Goal: Task Accomplishment & Management: Use online tool/utility

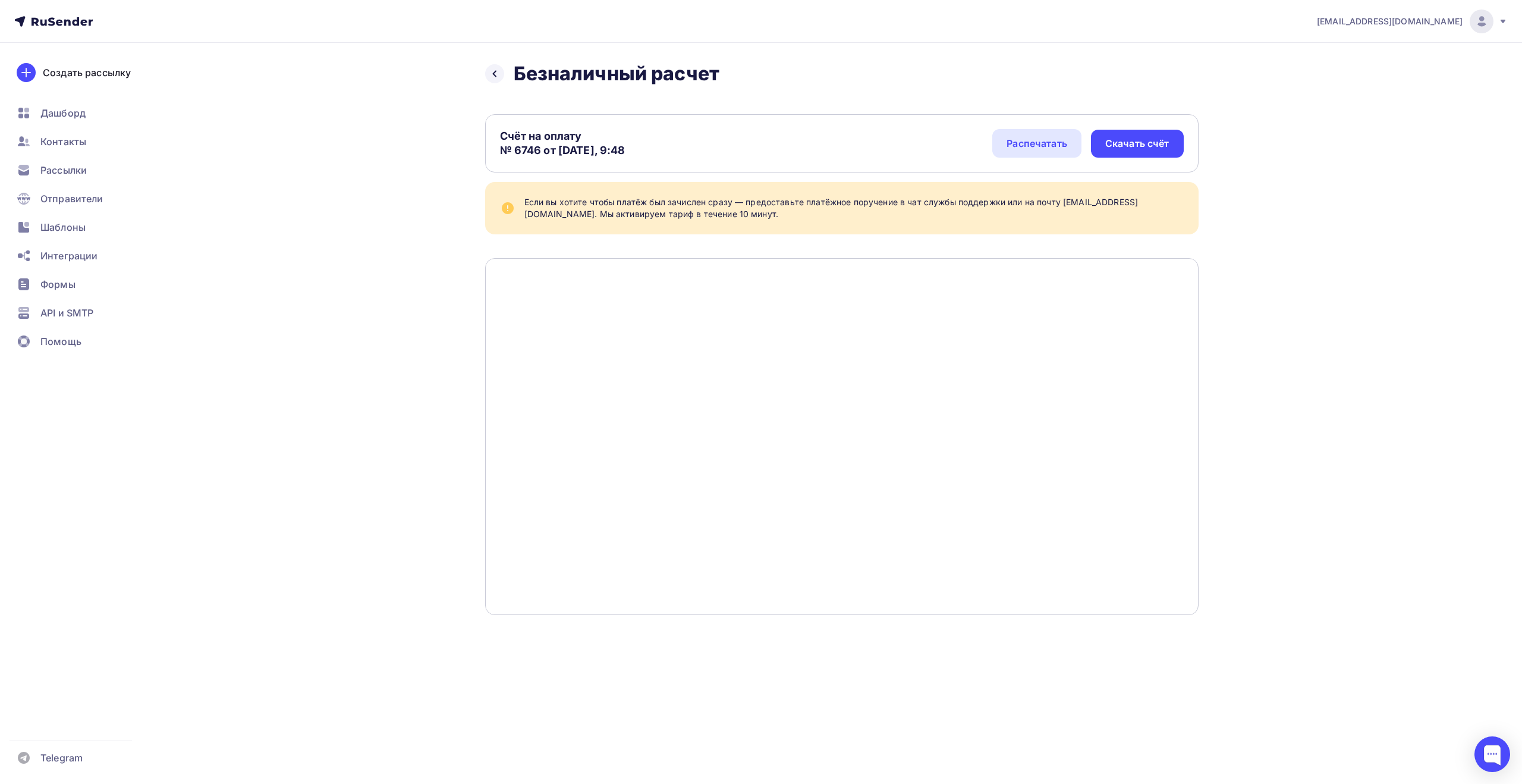
drag, startPoint x: 515, startPoint y: 151, endPoint x: 541, endPoint y: 152, distance: 26.0
click at [541, 152] on div "Счёт на оплату № 6746 от [DATE], 9:48" at bounding box center [563, 143] width 125 height 28
copy div "6746"
drag, startPoint x: 1269, startPoint y: 82, endPoint x: 1270, endPoint y: 88, distance: 6.1
click at [1269, 82] on div "[EMAIL_ADDRESS][DOMAIN_NAME] Аккаунт Тарифы Выйти Создать рассылку [GEOGRAPHIC_…" at bounding box center [761, 331] width 1522 height 662
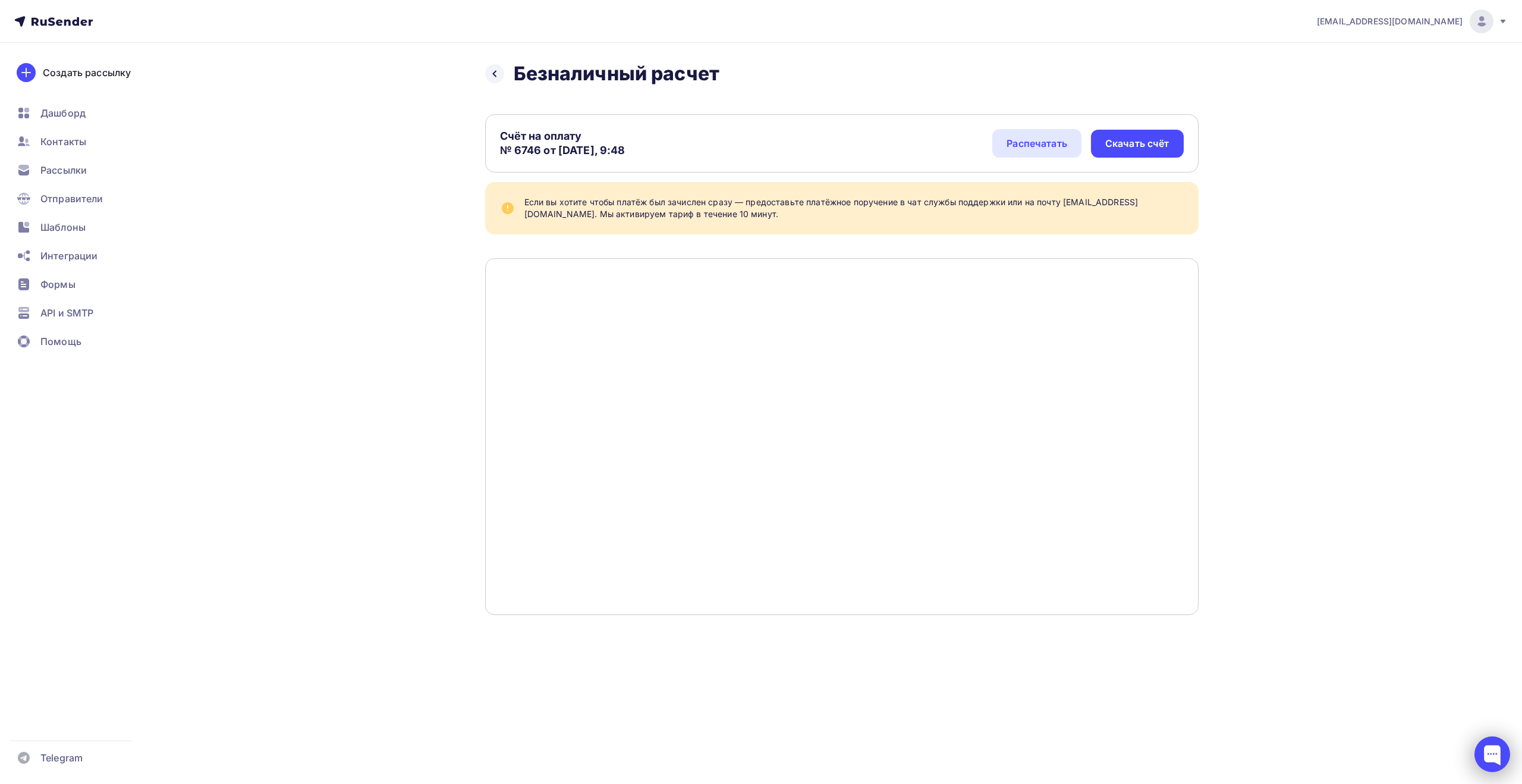
click at [1497, 757] on div at bounding box center [1493, 754] width 36 height 36
click at [1493, 758] on div at bounding box center [1492, 753] width 16 height 16
click at [86, 164] on span "Рассылки" at bounding box center [63, 170] width 46 height 15
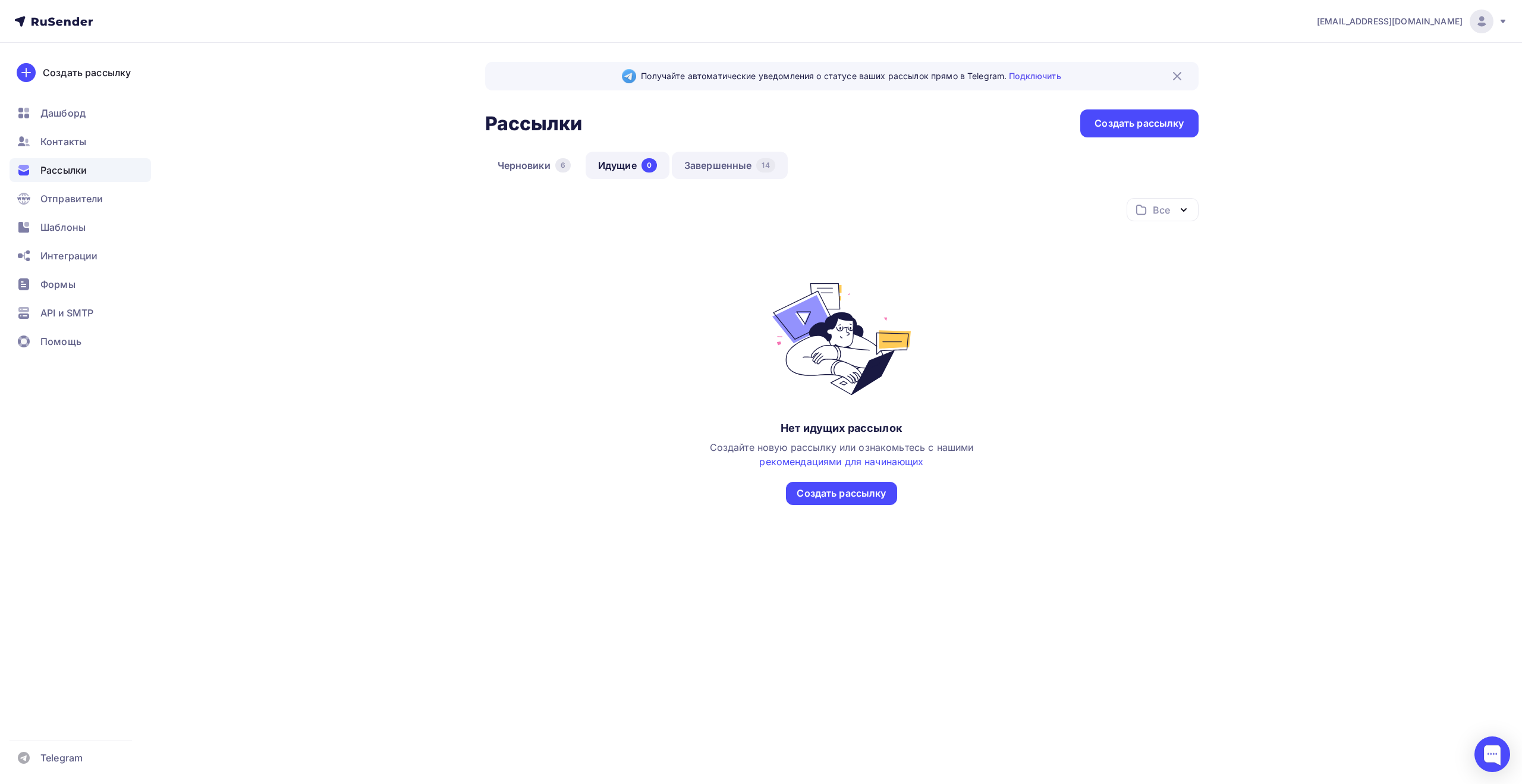
click at [733, 164] on link "Завершенные 14" at bounding box center [729, 165] width 116 height 27
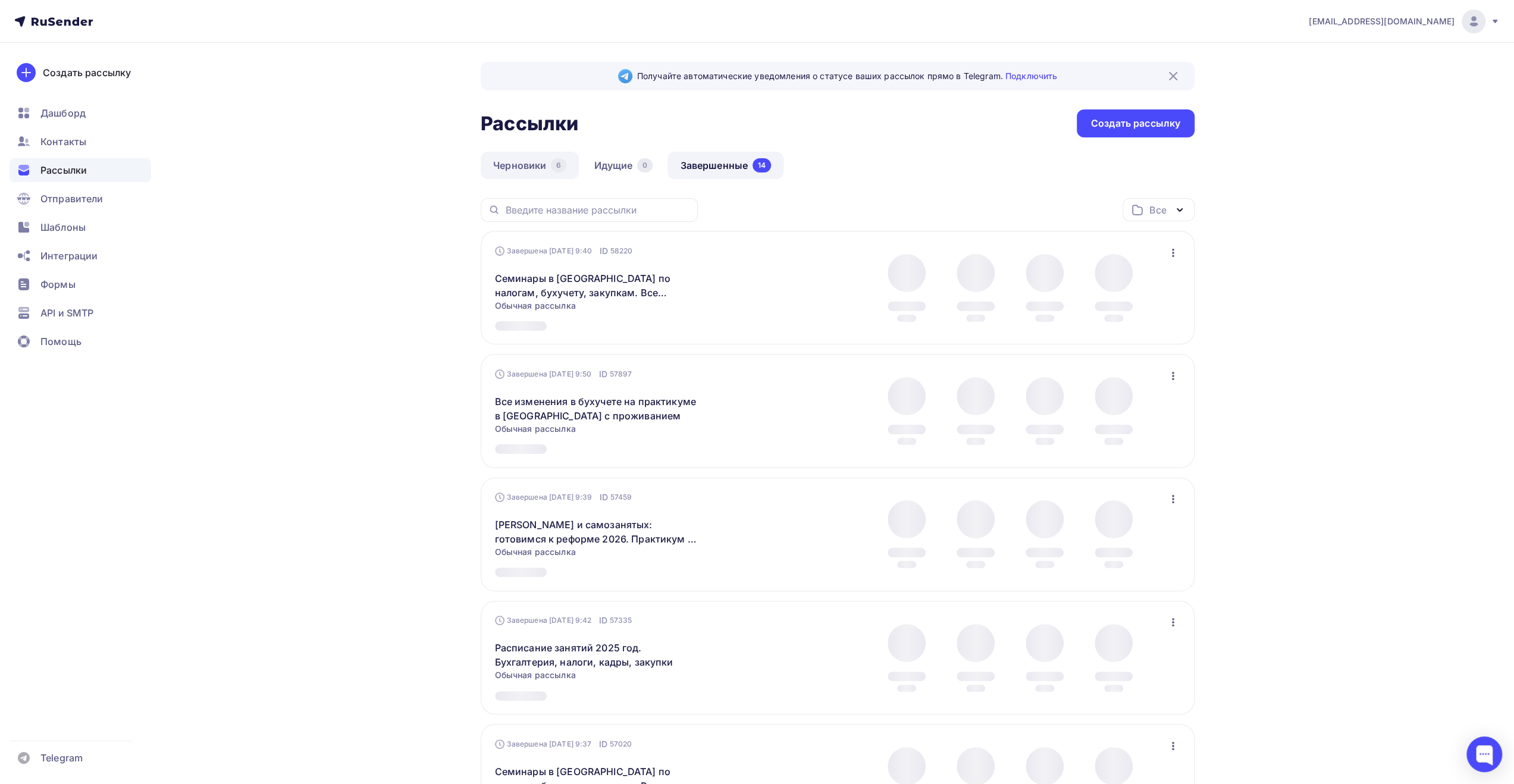
click at [518, 165] on link "Черновики 6" at bounding box center [530, 165] width 98 height 27
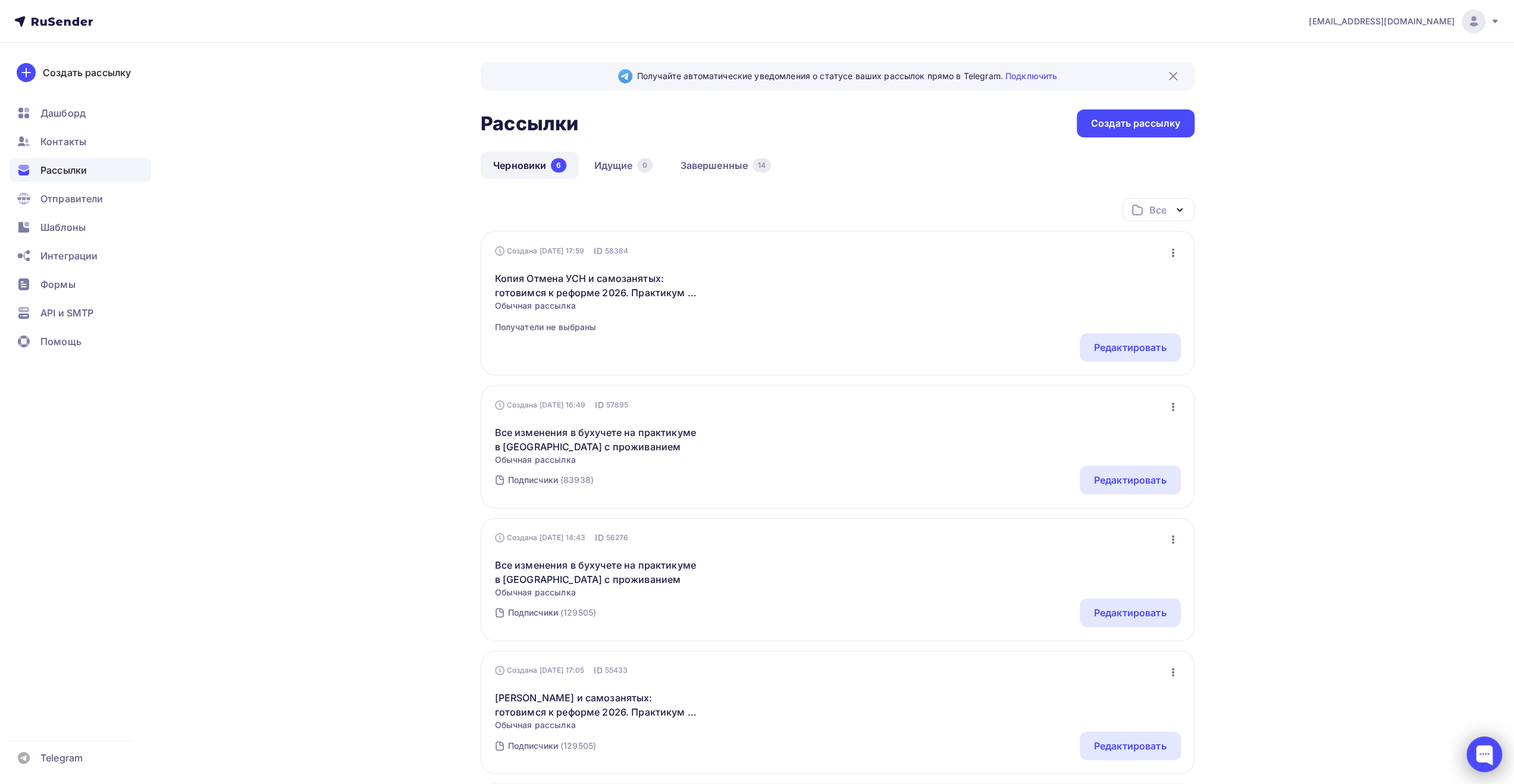
click at [1475, 757] on div at bounding box center [1484, 754] width 36 height 36
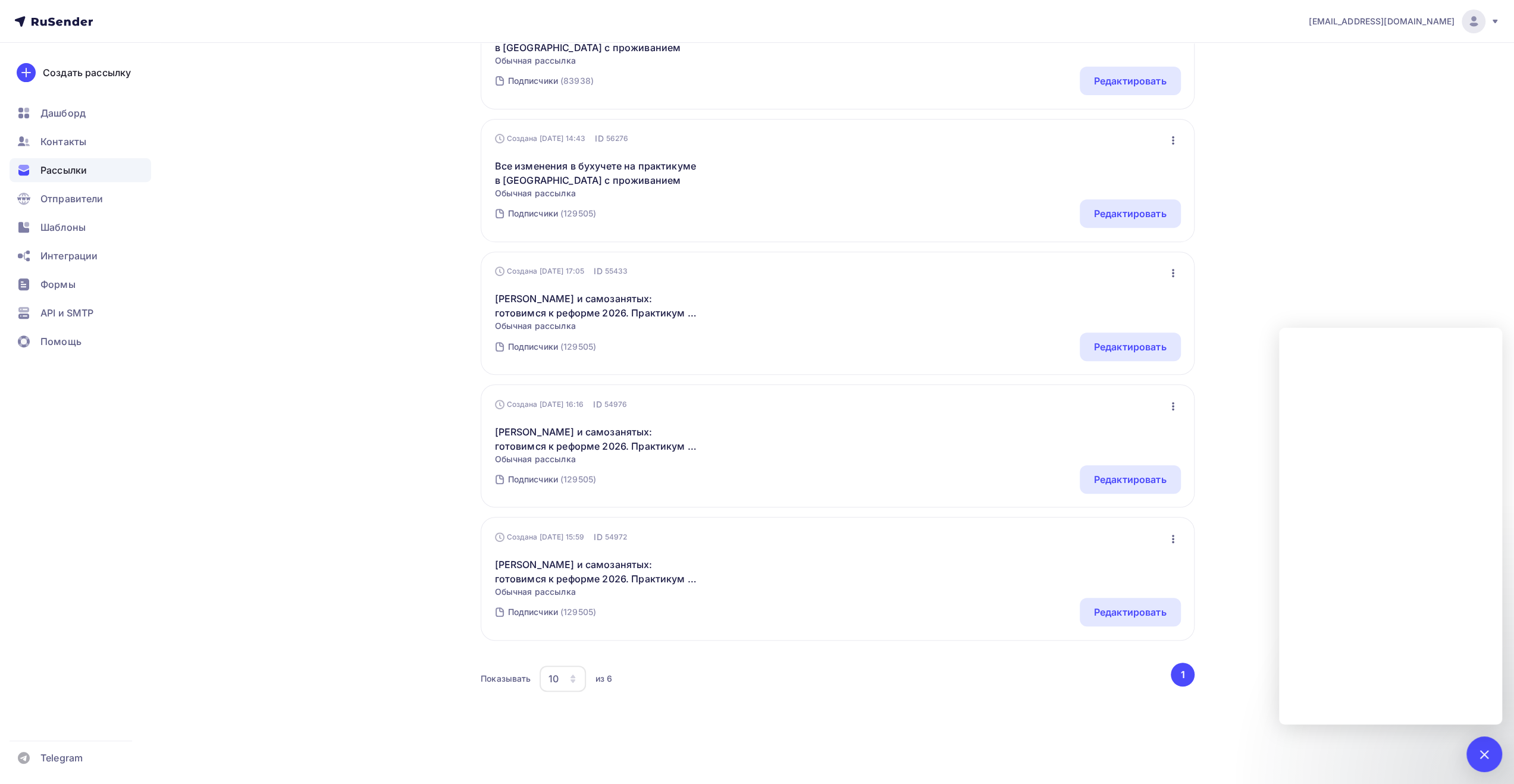
scroll to position [401, 0]
click at [1237, 484] on div "Получайте автоматические уведомления о статусе ваших рассылок прямо в Telegram.…" at bounding box center [756, 213] width 975 height 1140
click at [1225, 449] on div "Получайте автоматические уведомления о статусе ваших рассылок прямо в Telegram.…" at bounding box center [756, 213] width 975 height 1140
click at [574, 688] on div "10" at bounding box center [562, 678] width 46 height 27
click at [402, 522] on div "Получайте автоматические уведомления о статусе ваших рассылок прямо в Telegram.…" at bounding box center [756, 213] width 975 height 1140
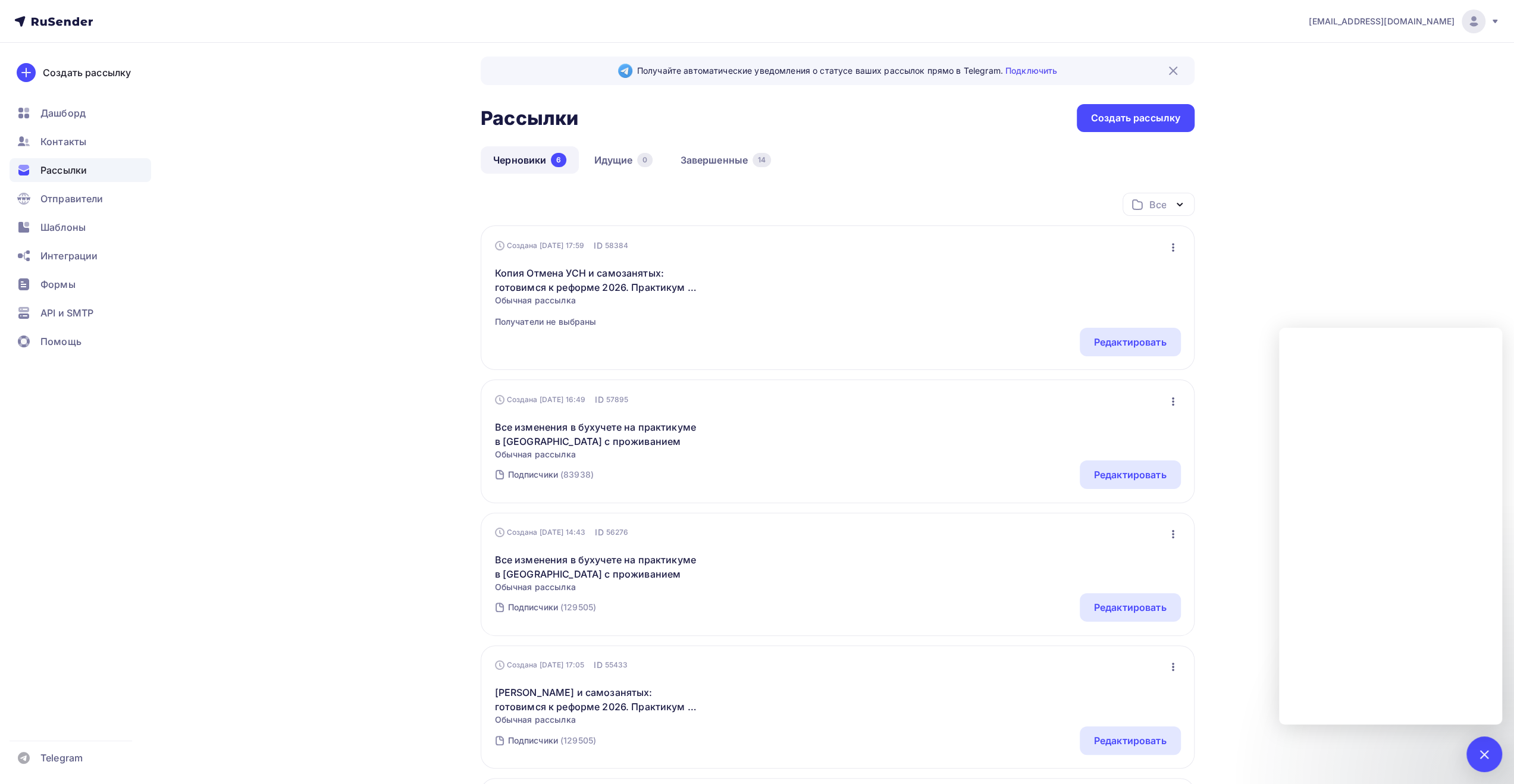
scroll to position [0, 0]
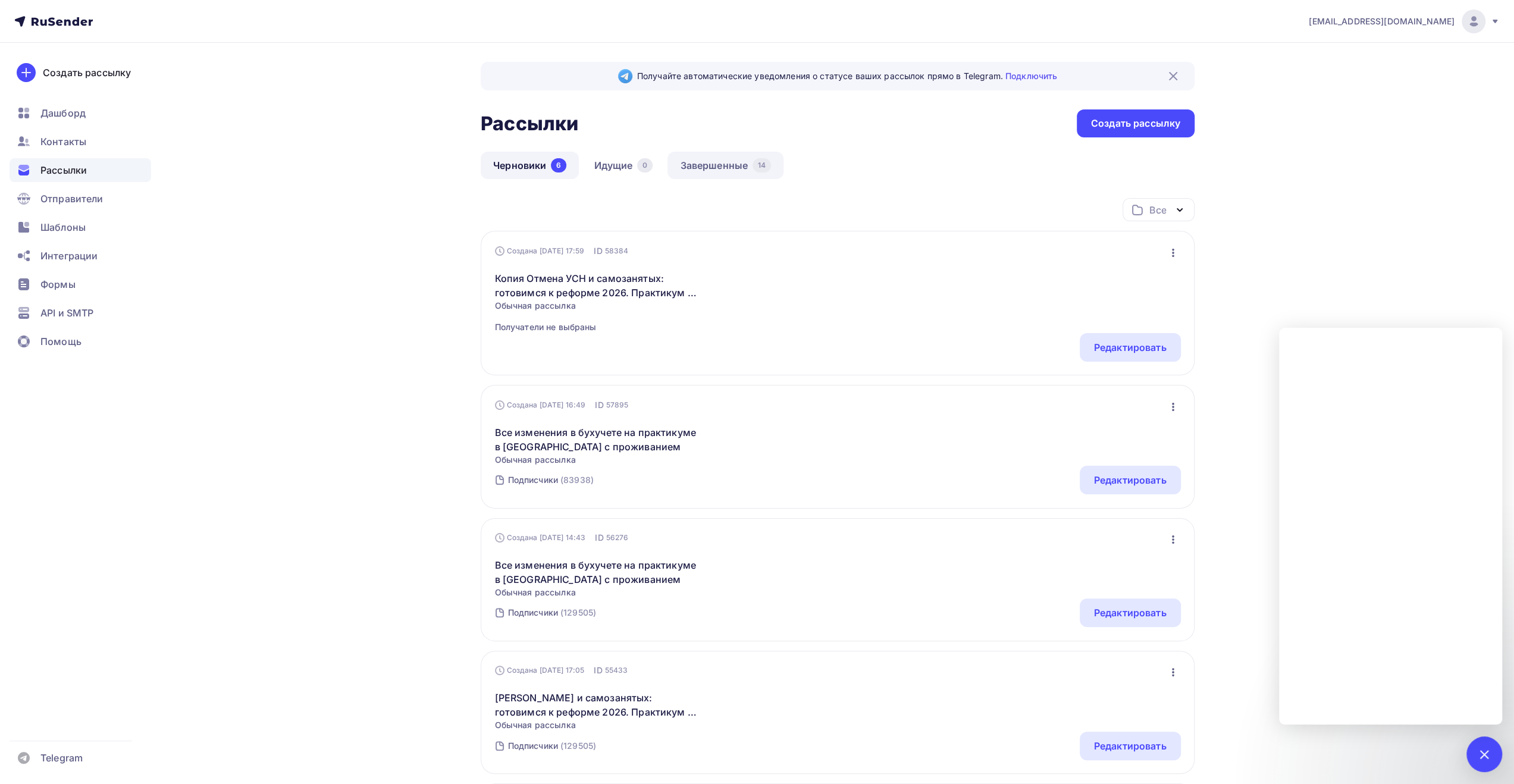
click at [720, 164] on link "Завершенные 14" at bounding box center [725, 165] width 116 height 27
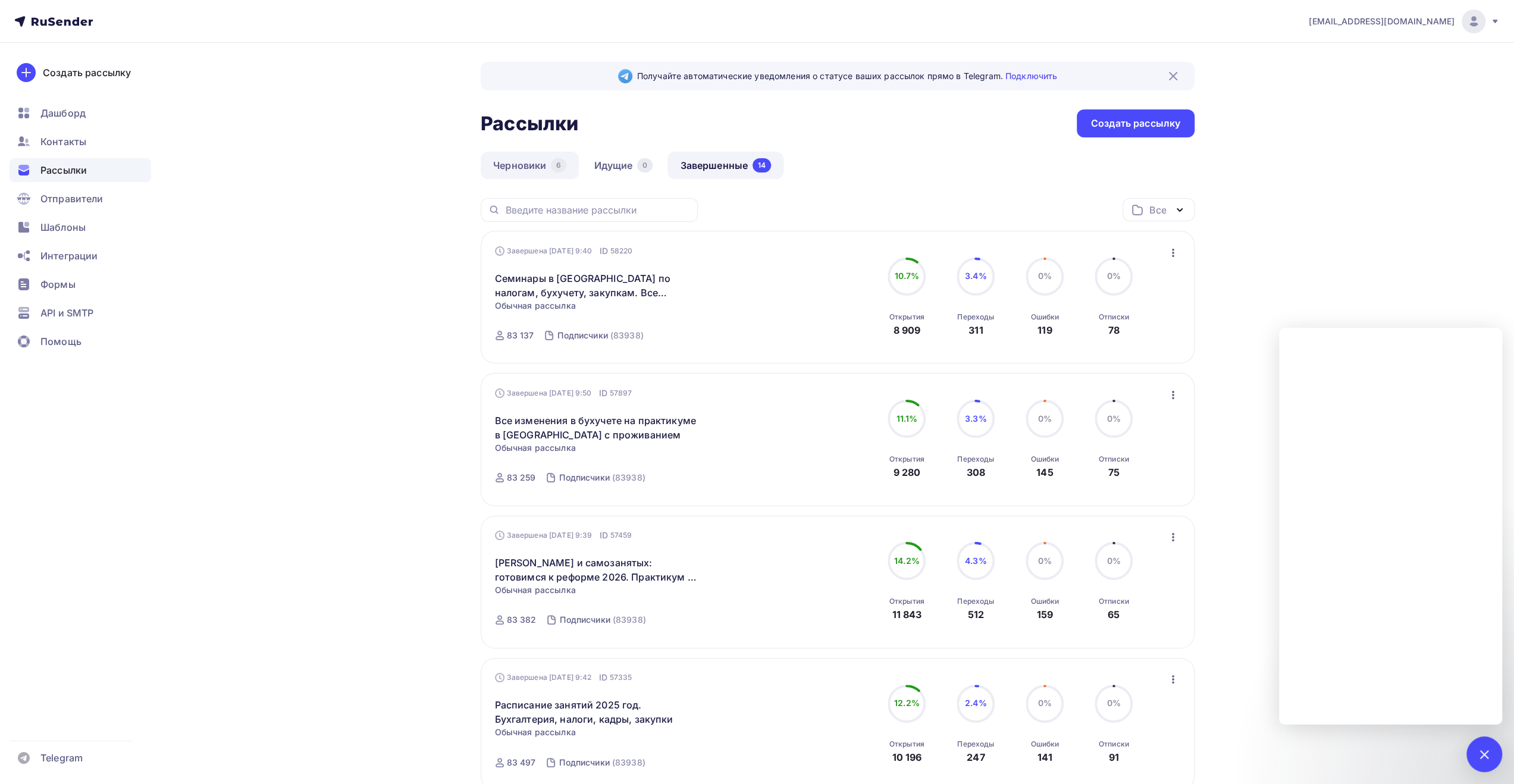
click at [530, 166] on link "Черновики 6" at bounding box center [530, 165] width 98 height 27
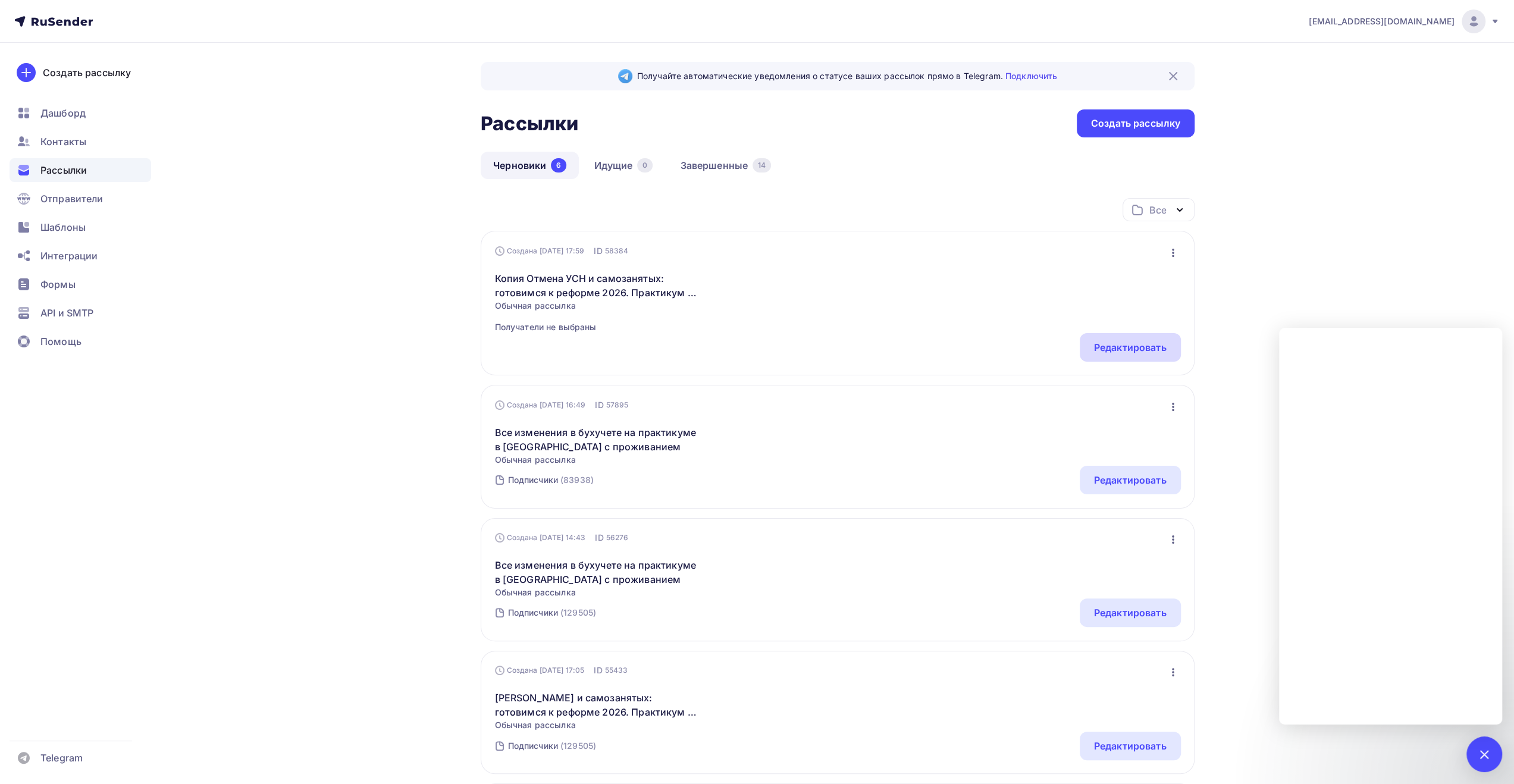
click at [1130, 344] on div "Редактировать" at bounding box center [1130, 347] width 73 height 15
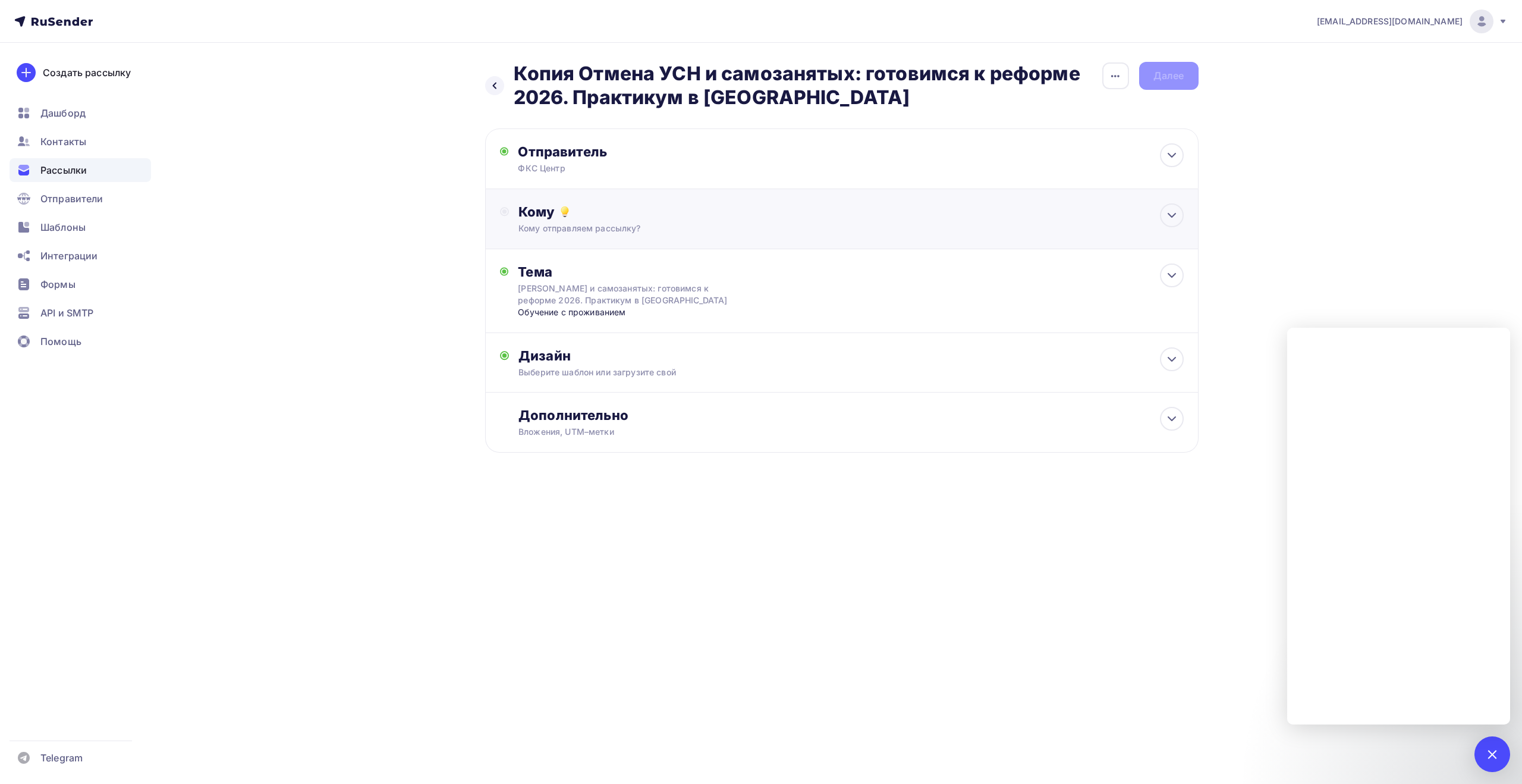
click at [853, 212] on div "Кому" at bounding box center [851, 211] width 665 height 16
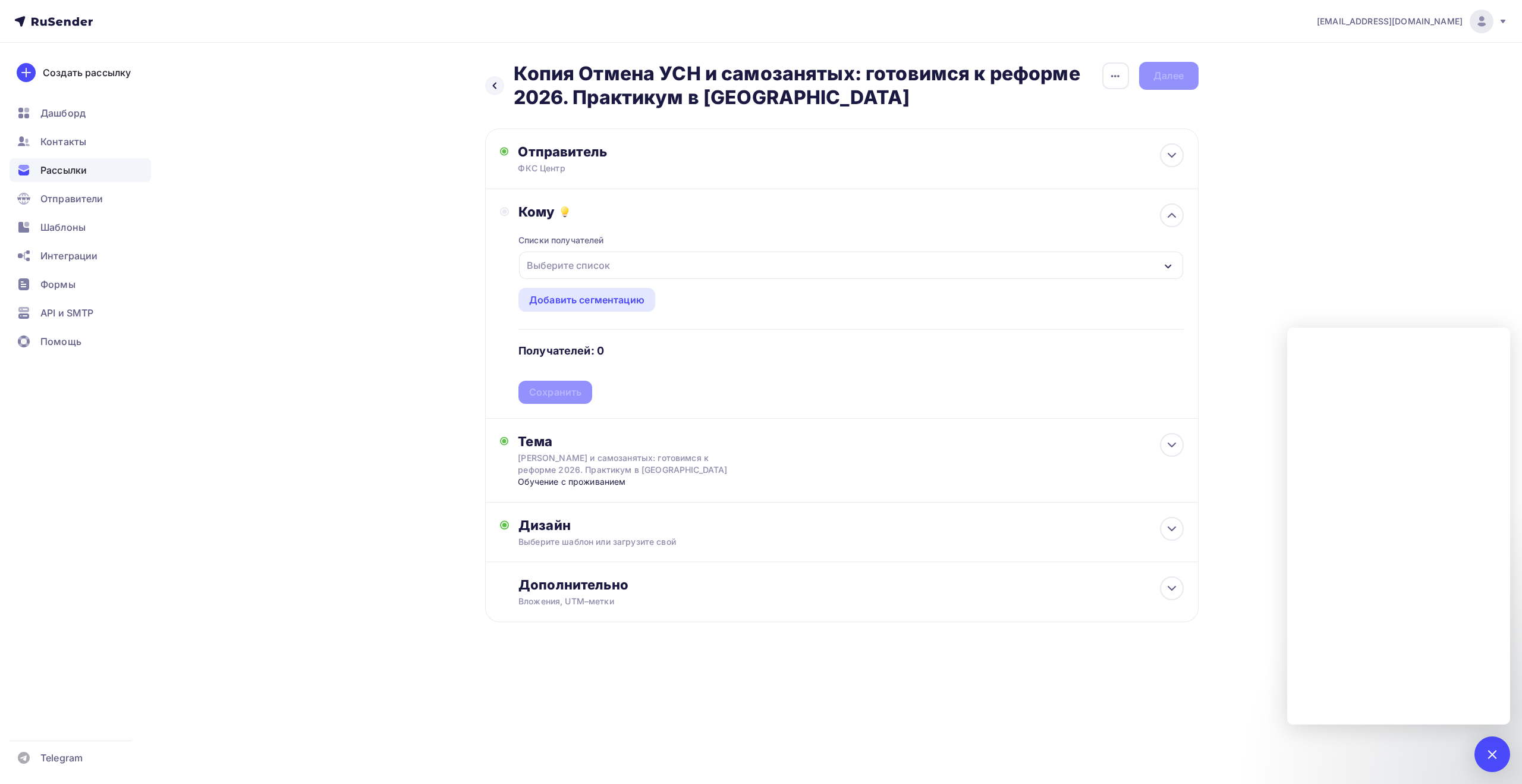
click at [830, 204] on div "Кому" at bounding box center [851, 211] width 665 height 16
click at [1117, 77] on icon "button" at bounding box center [1115, 75] width 15 height 15
click at [1060, 134] on div "Переименовать рассылку" at bounding box center [1053, 136] width 147 height 15
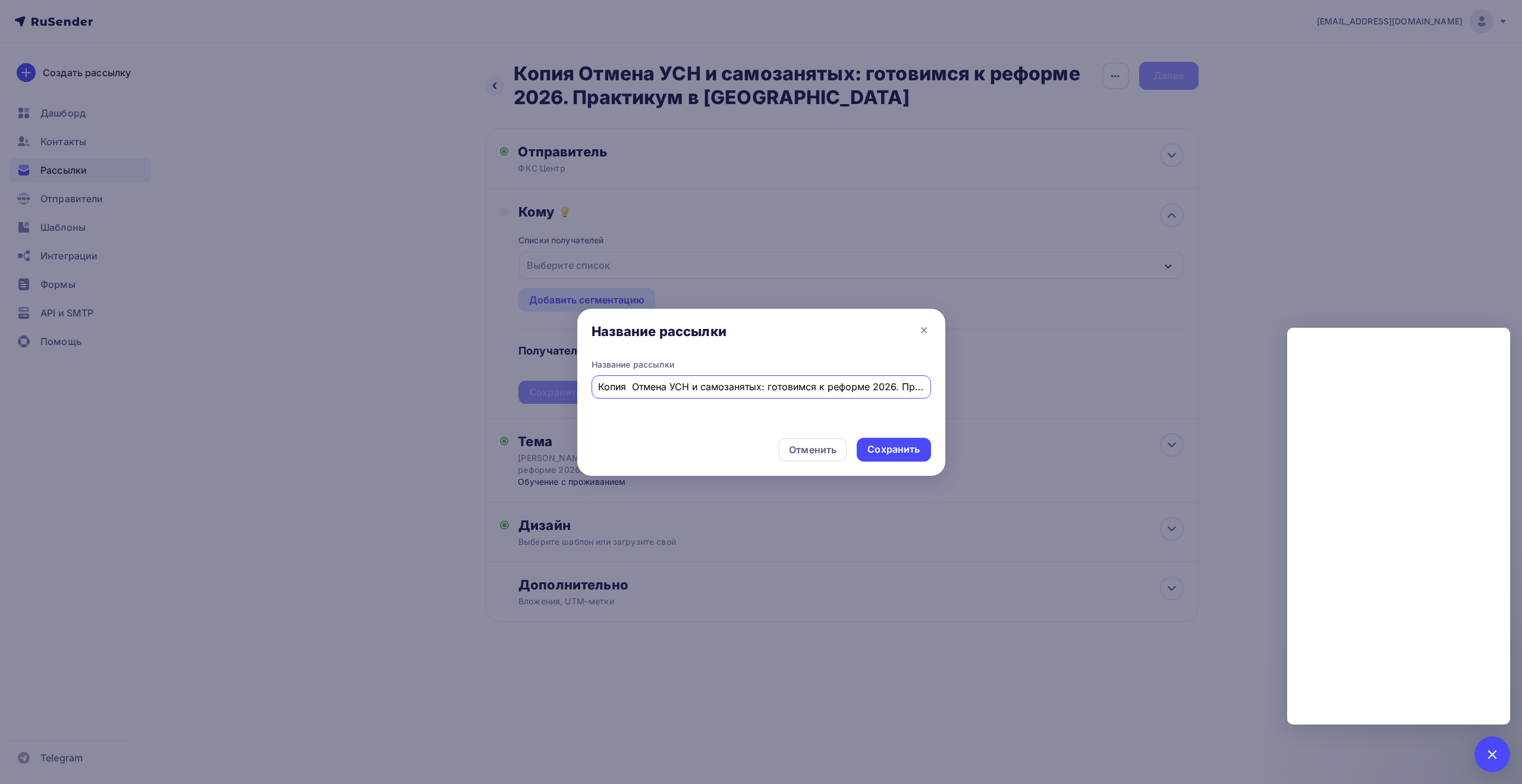
drag, startPoint x: 614, startPoint y: 382, endPoint x: 549, endPoint y: 374, distance: 65.5
click at [549, 374] on div "Название рассылки Название рассылки Копия Отмена УСН и самозанятых: готовимся к…" at bounding box center [761, 392] width 1522 height 784
click at [631, 387] on input "Копия Отмена УСН и самозанятых: готовимся к реформе 2026. Практикум в [GEOGRAPH…" at bounding box center [761, 386] width 326 height 15
click at [632, 387] on input "Копия Отмена УСН и самозанятых: готовимся к реформе 2026. Практикум в [GEOGRAPH…" at bounding box center [761, 386] width 326 height 15
drag, startPoint x: 632, startPoint y: 387, endPoint x: 579, endPoint y: 380, distance: 53.5
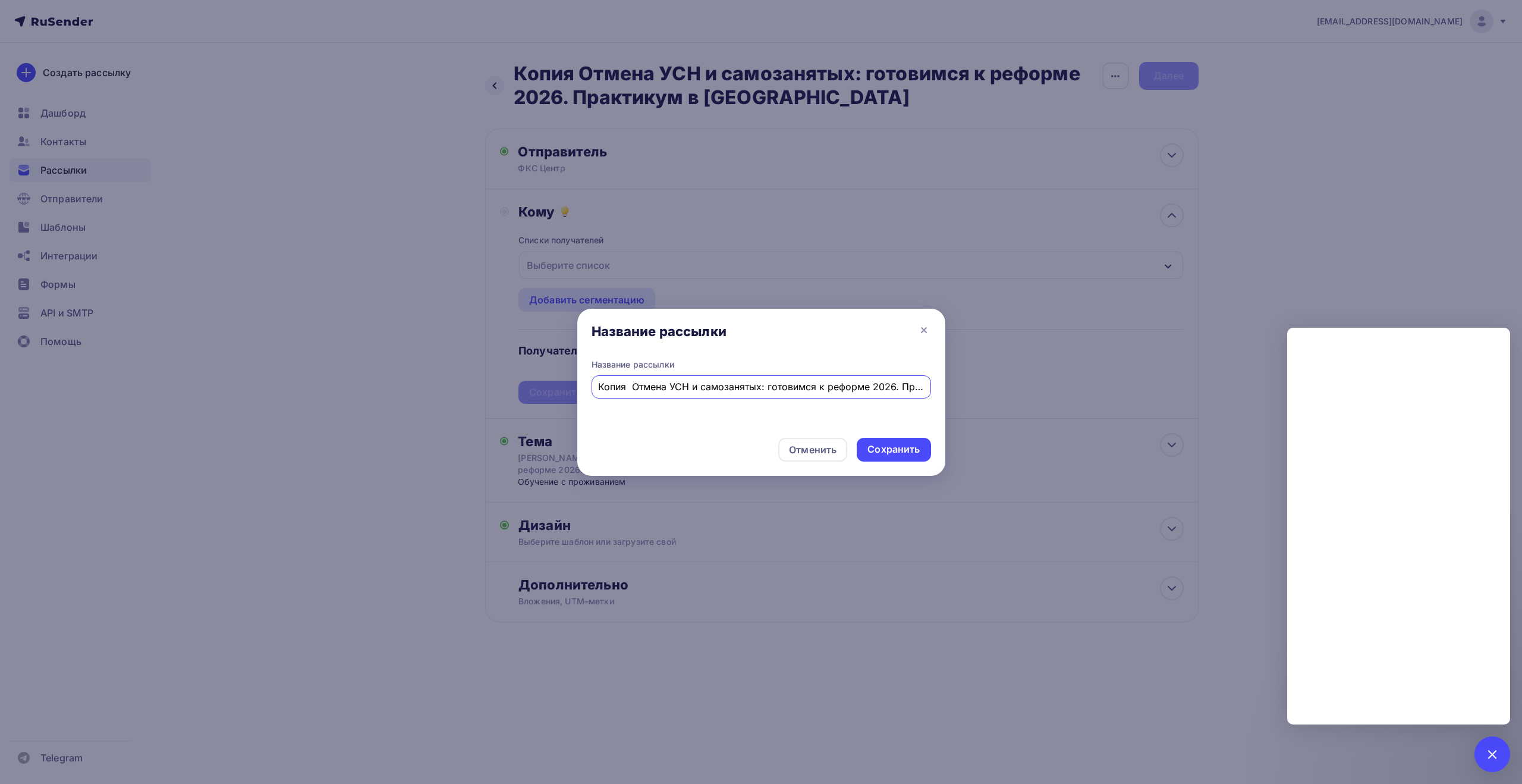
click at [579, 380] on div "Название рассылки Копия Отмена УСН и самозанятых: готовимся к реформе 2026. Пра…" at bounding box center [762, 392] width 369 height 69
type input "[PERSON_NAME] и самозанятых: готовимся к реформе 2026. Практикум в [GEOGRAPHIC_…"
click at [895, 453] on div "Сохранить" at bounding box center [893, 449] width 52 height 14
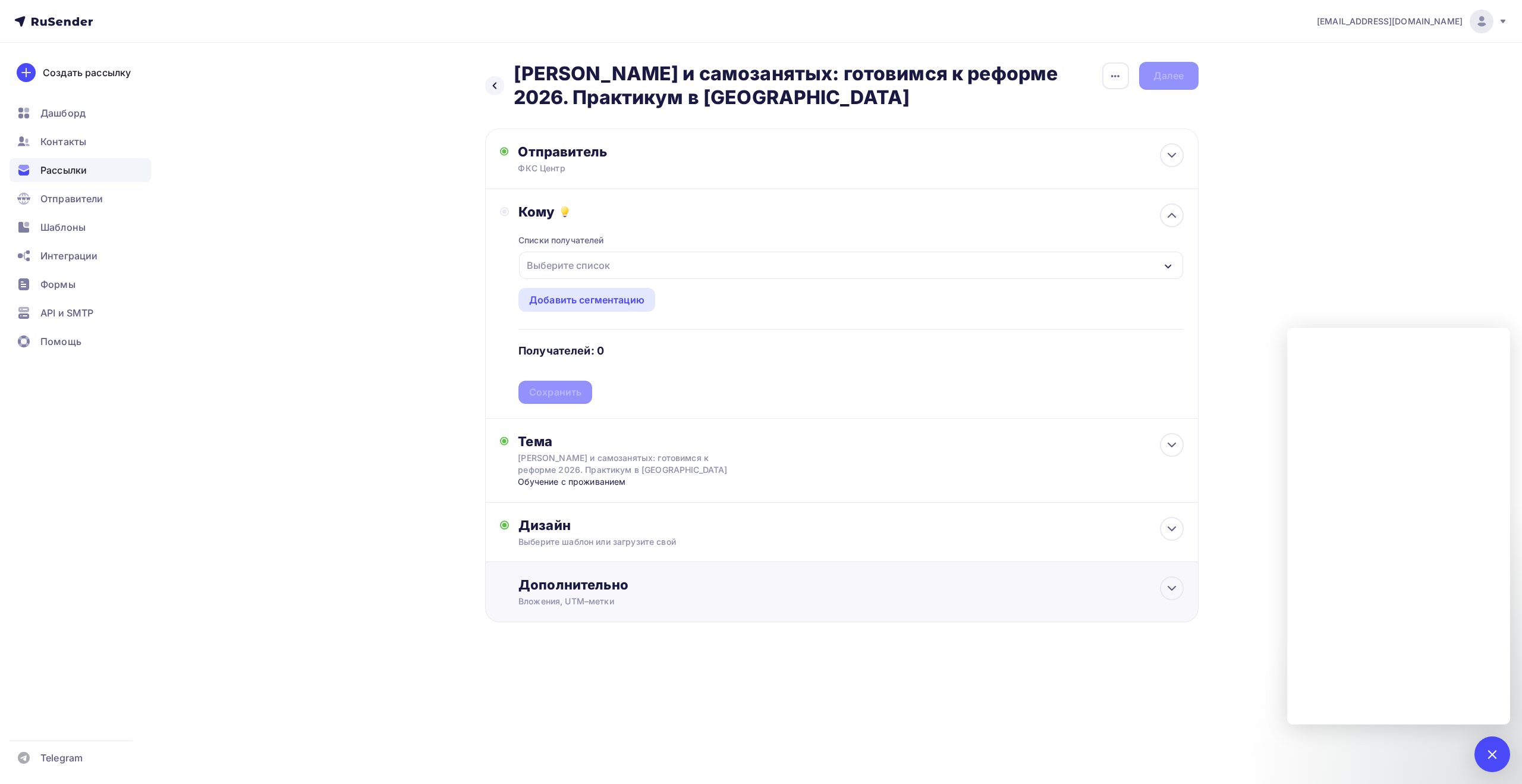
click at [764, 588] on div "Дополнительно" at bounding box center [851, 584] width 665 height 16
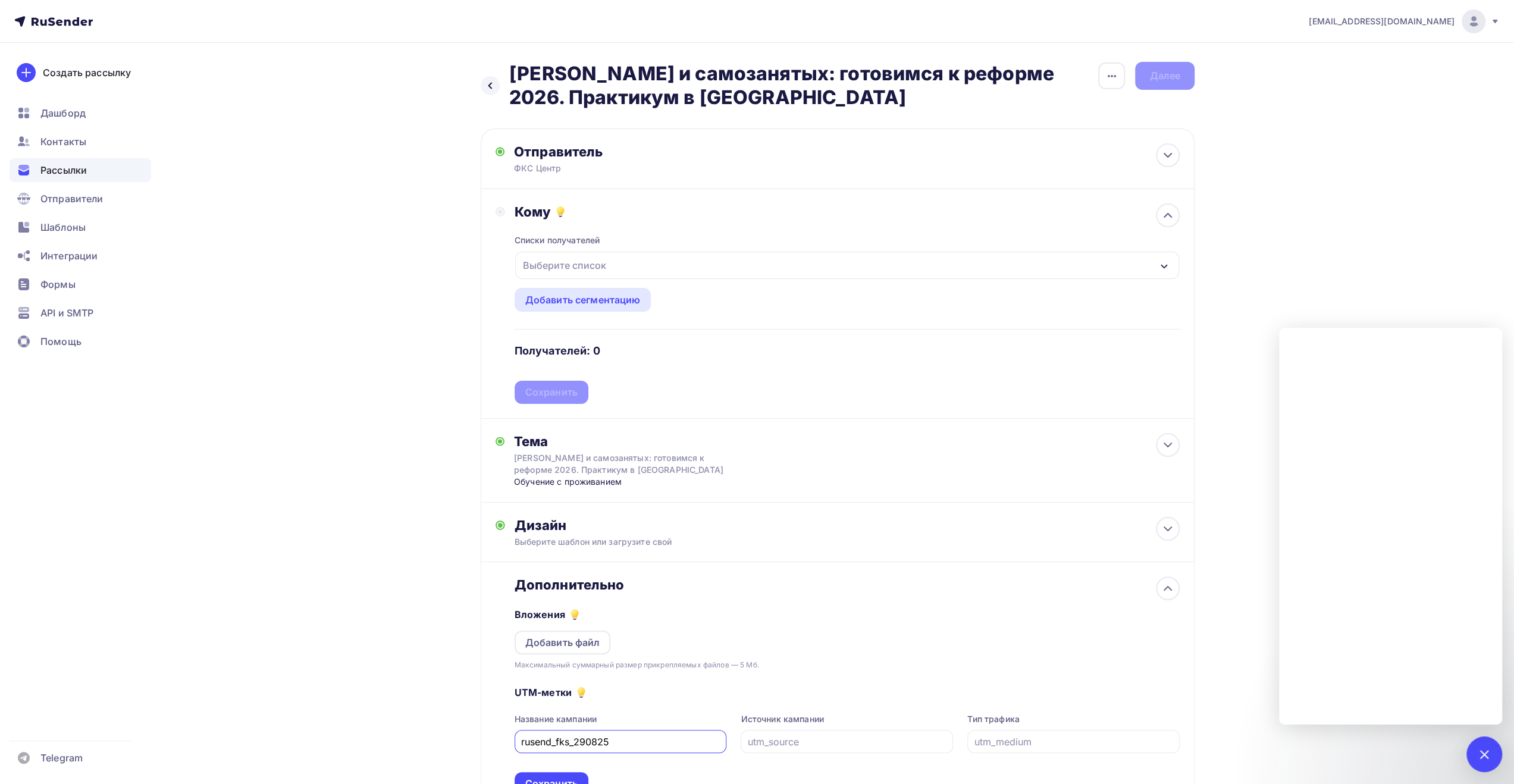
drag, startPoint x: 598, startPoint y: 742, endPoint x: 576, endPoint y: 744, distance: 22.1
click at [576, 744] on input "rusend_fks_290825" at bounding box center [621, 741] width 199 height 15
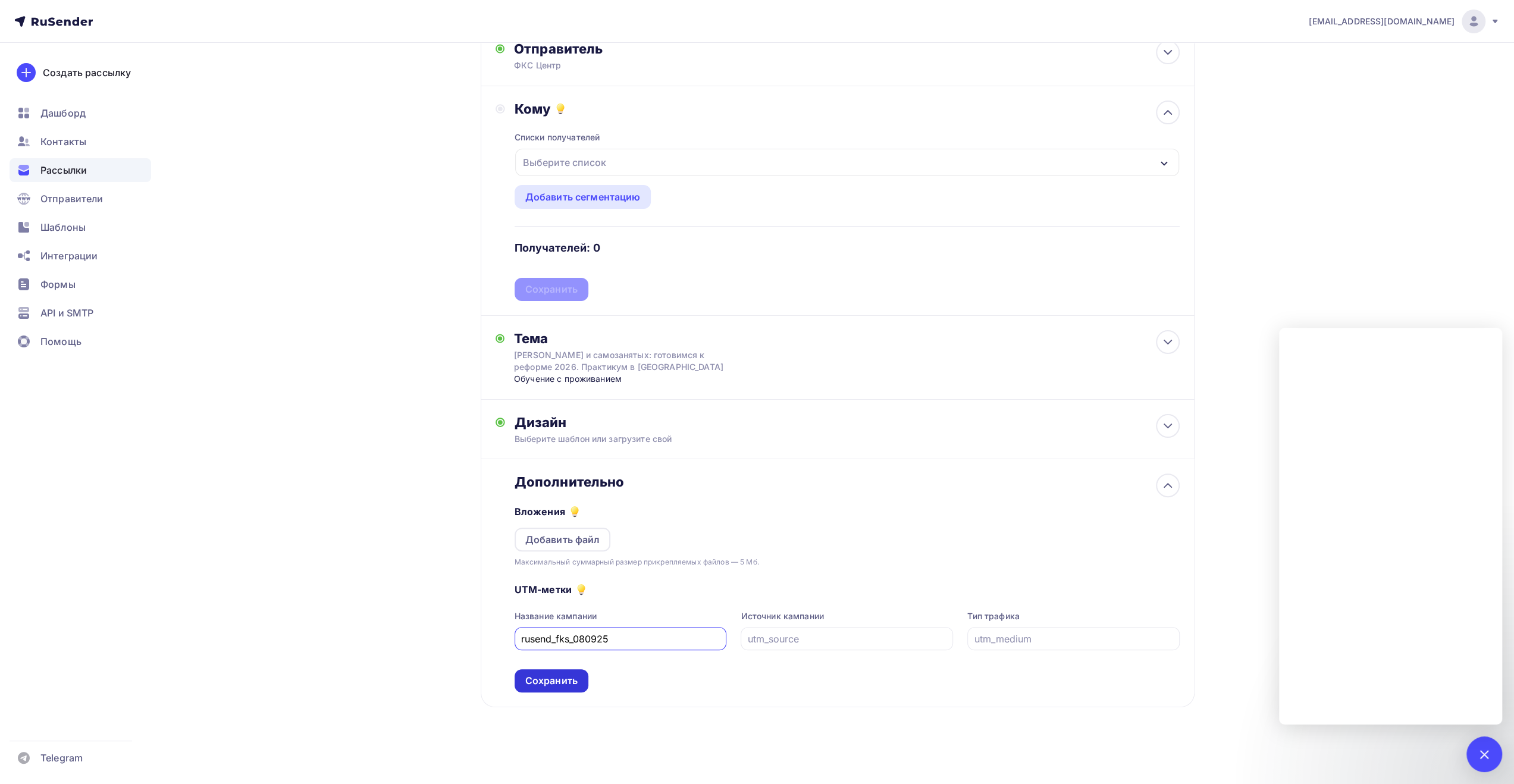
type input "rusend_fks_080925"
click at [552, 678] on div "Сохранить" at bounding box center [551, 680] width 52 height 14
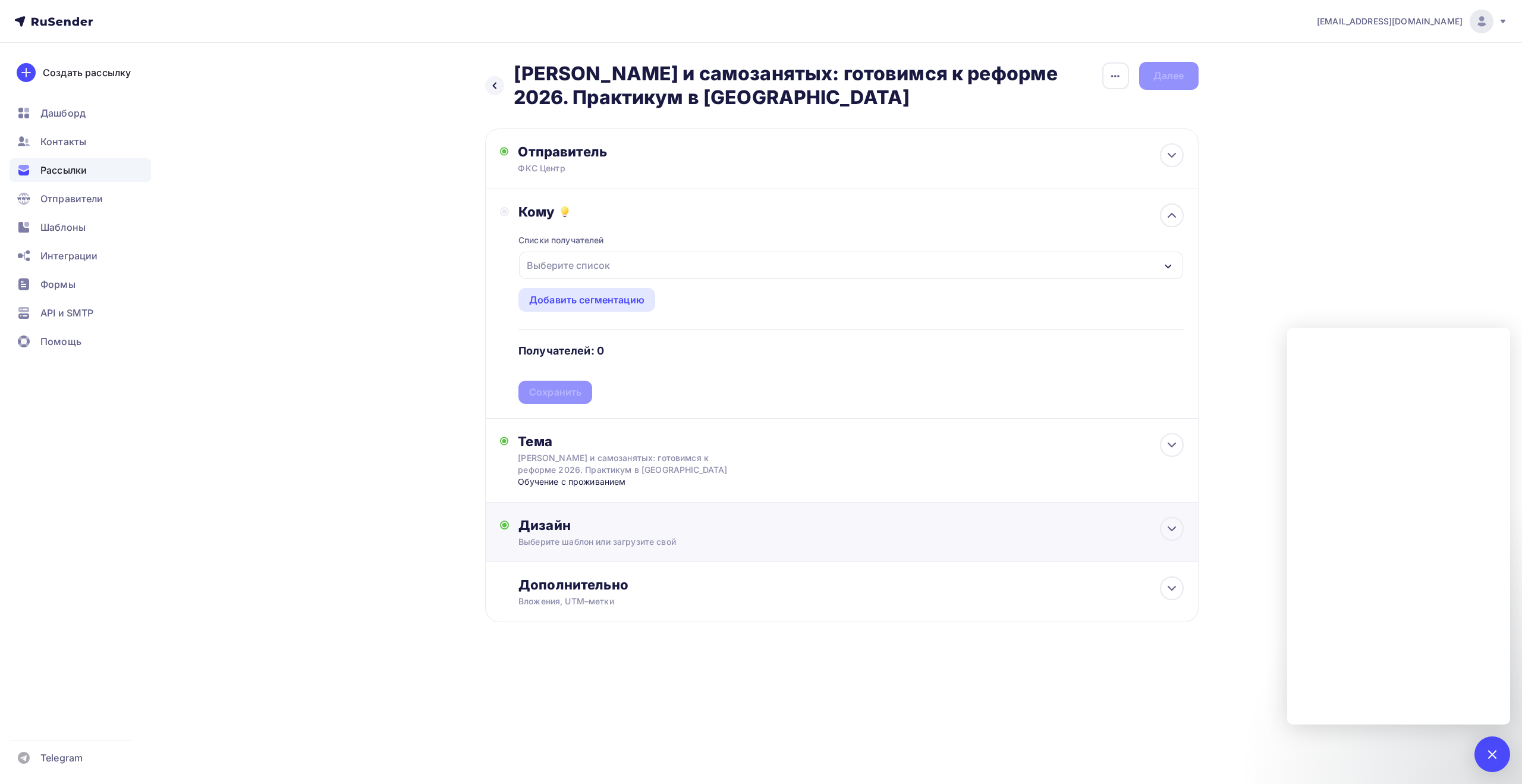
click at [781, 537] on div "Выберите шаблон или загрузите свой" at bounding box center [818, 542] width 599 height 12
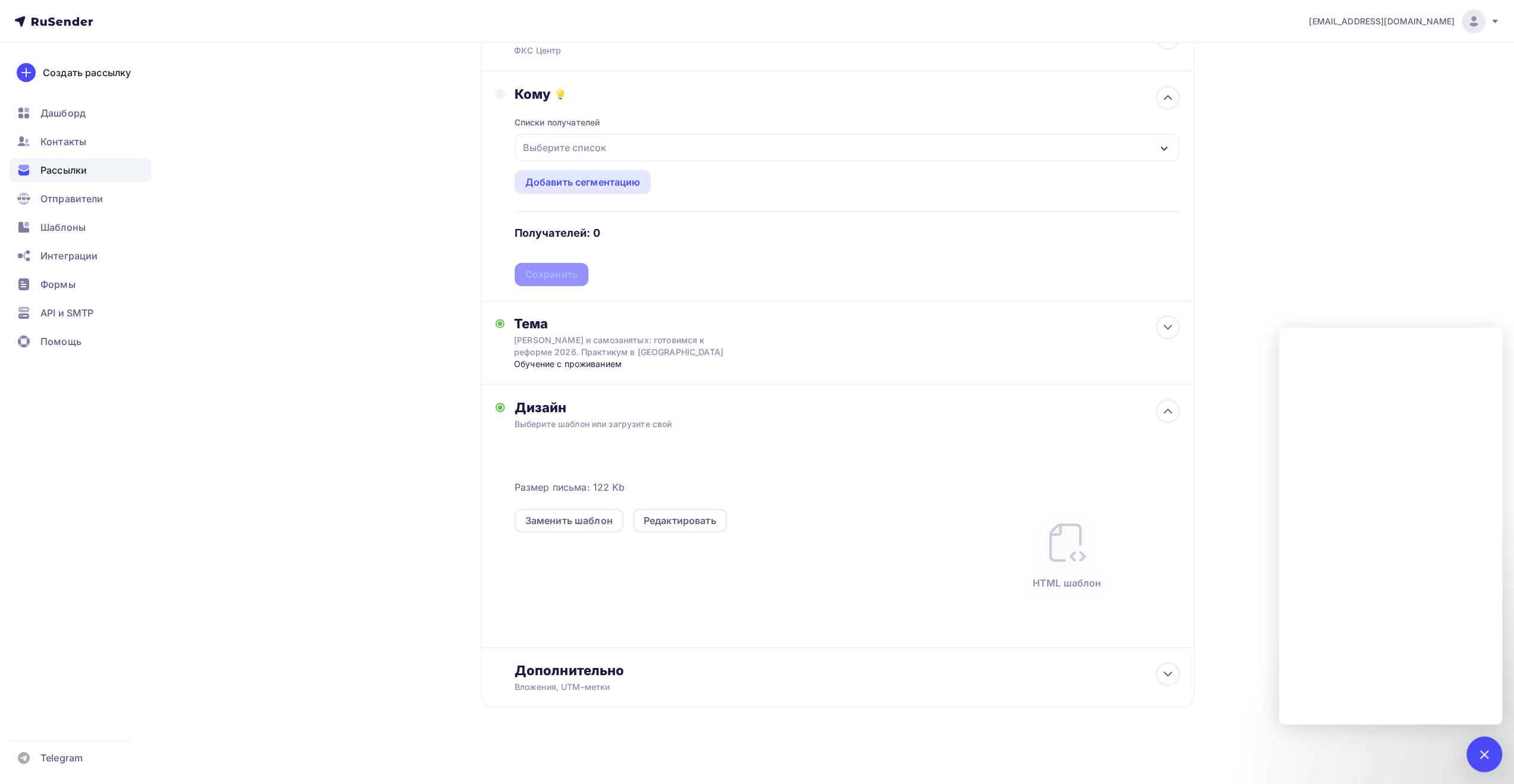
scroll to position [119, 0]
click at [708, 519] on div "Редактировать" at bounding box center [680, 519] width 73 height 15
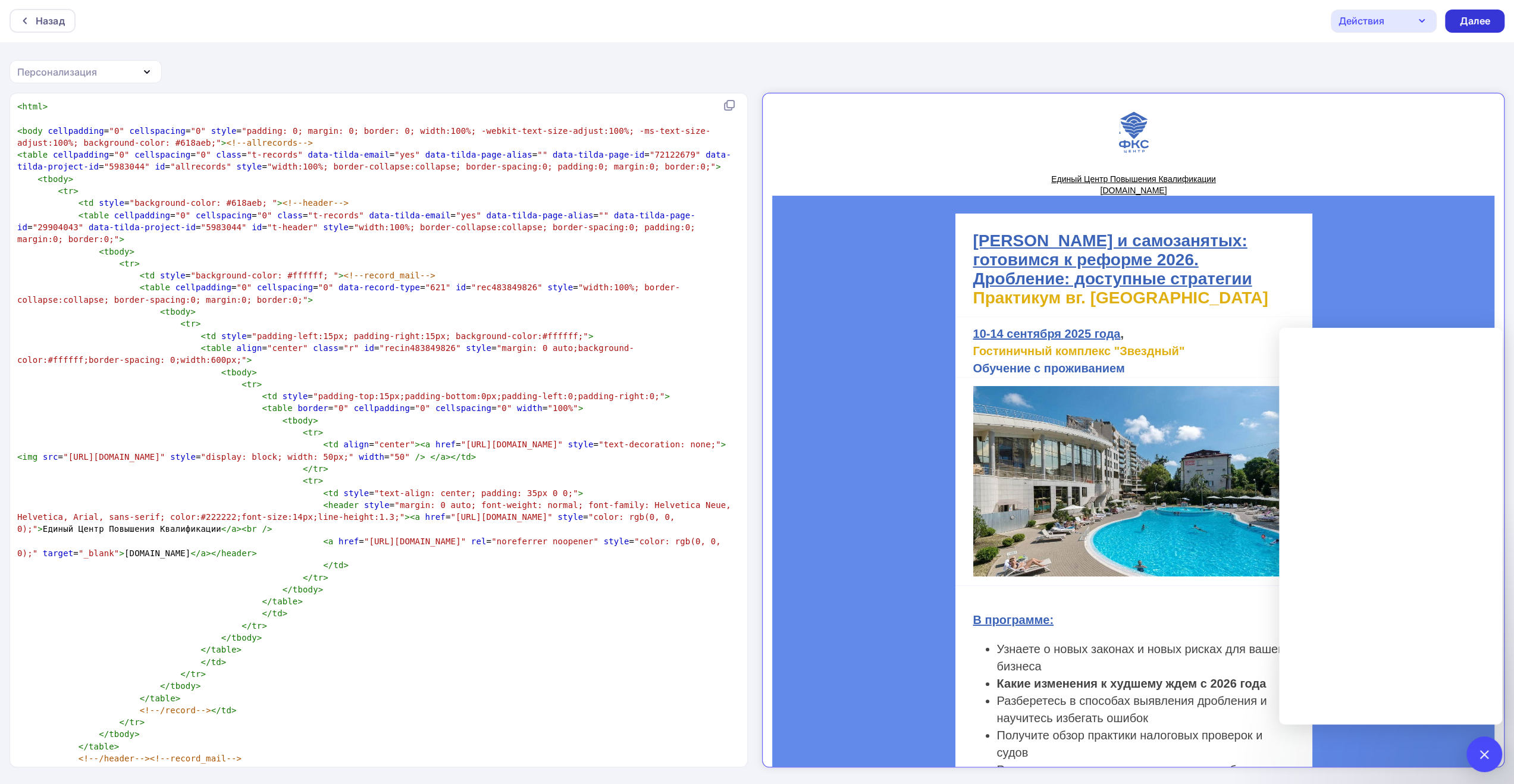
click at [1478, 19] on div "Далее" at bounding box center [1475, 21] width 31 height 14
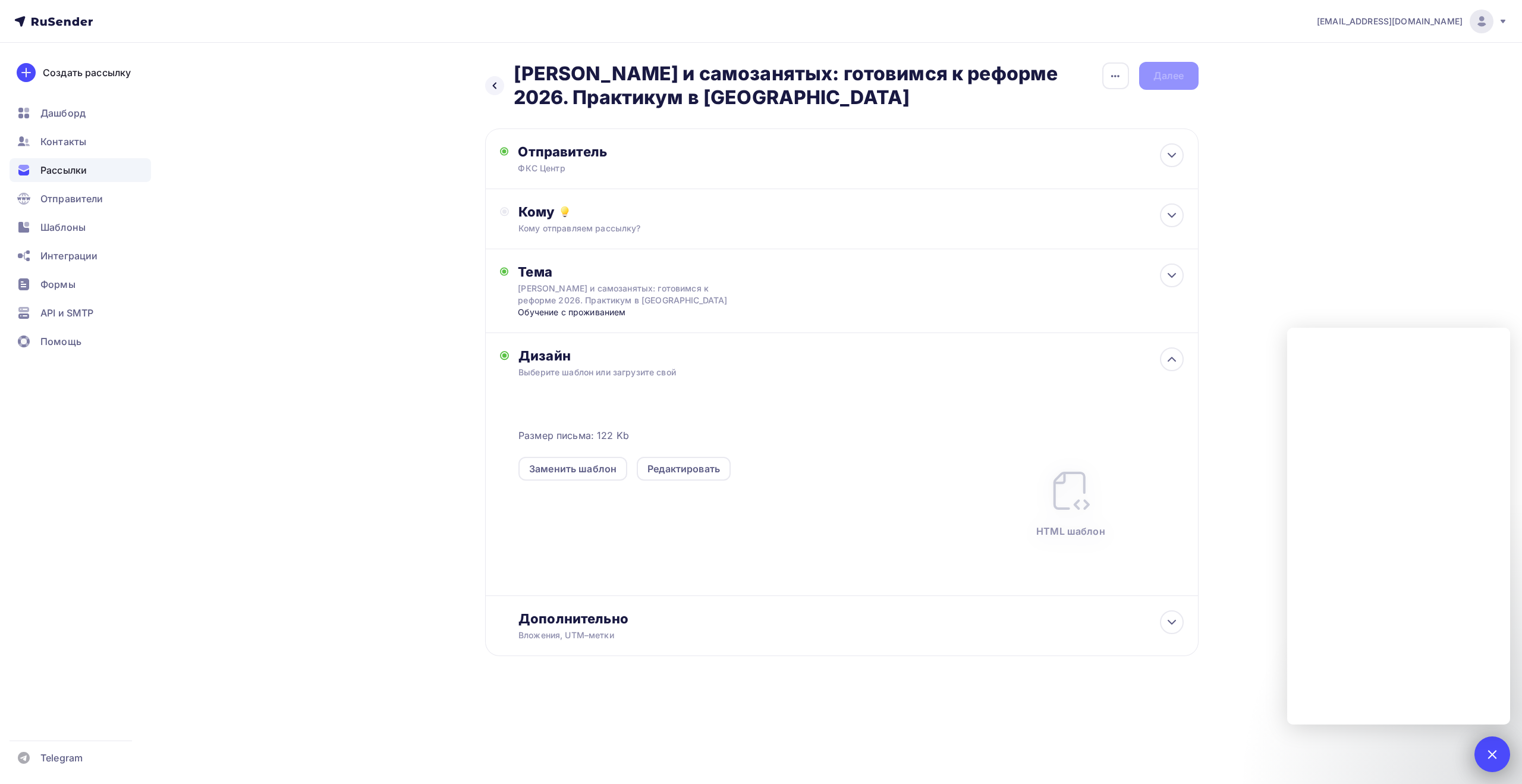
click at [1484, 756] on div at bounding box center [1493, 754] width 36 height 36
click at [1346, 348] on div "[EMAIL_ADDRESS][DOMAIN_NAME] Аккаунт Тарифы Выйти Создать рассылку [GEOGRAPHIC_…" at bounding box center [761, 366] width 1522 height 733
click at [782, 224] on div "Кому отправляем рассылку?" at bounding box center [818, 229] width 599 height 12
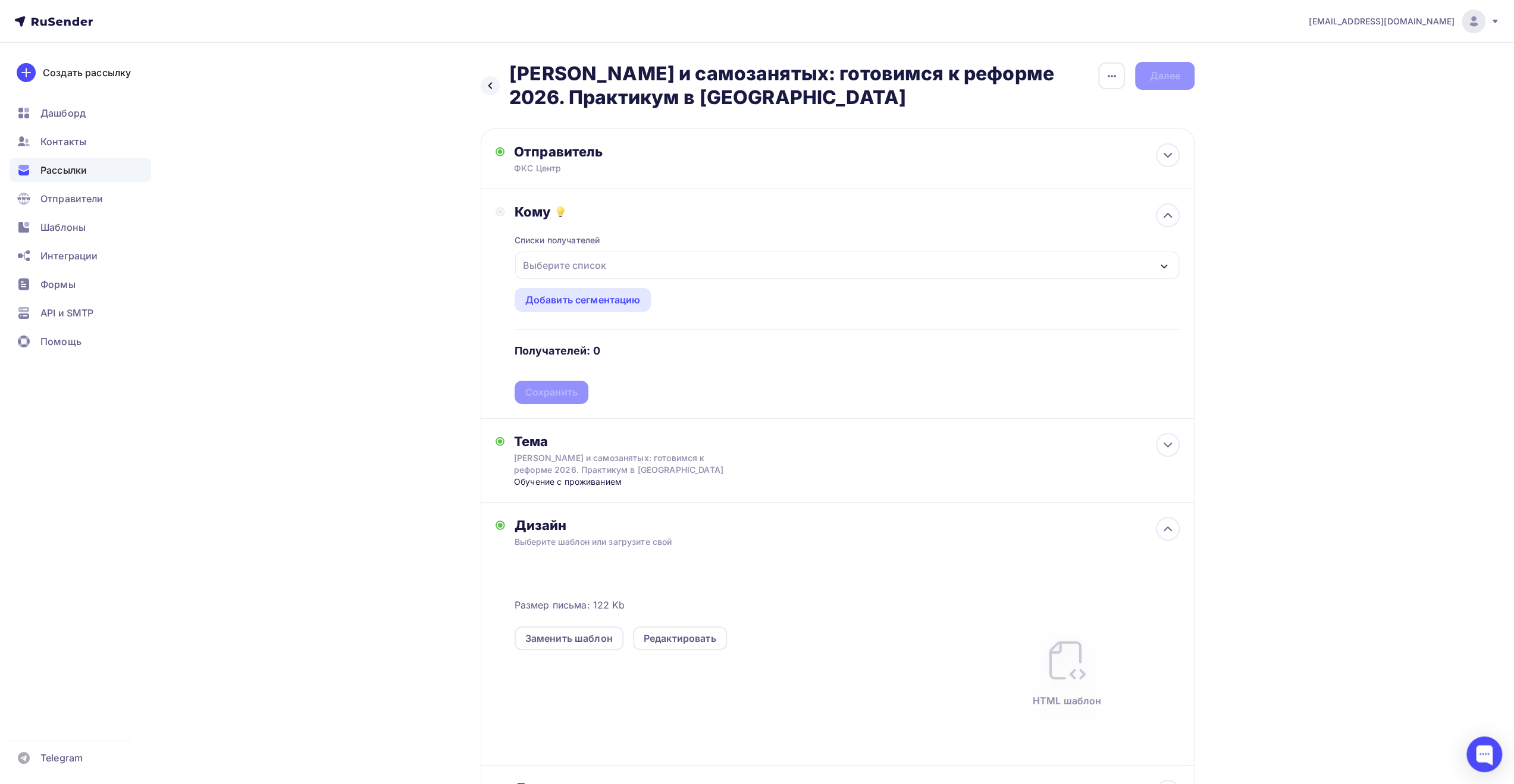
click at [748, 265] on div "Выберите список" at bounding box center [847, 266] width 664 height 27
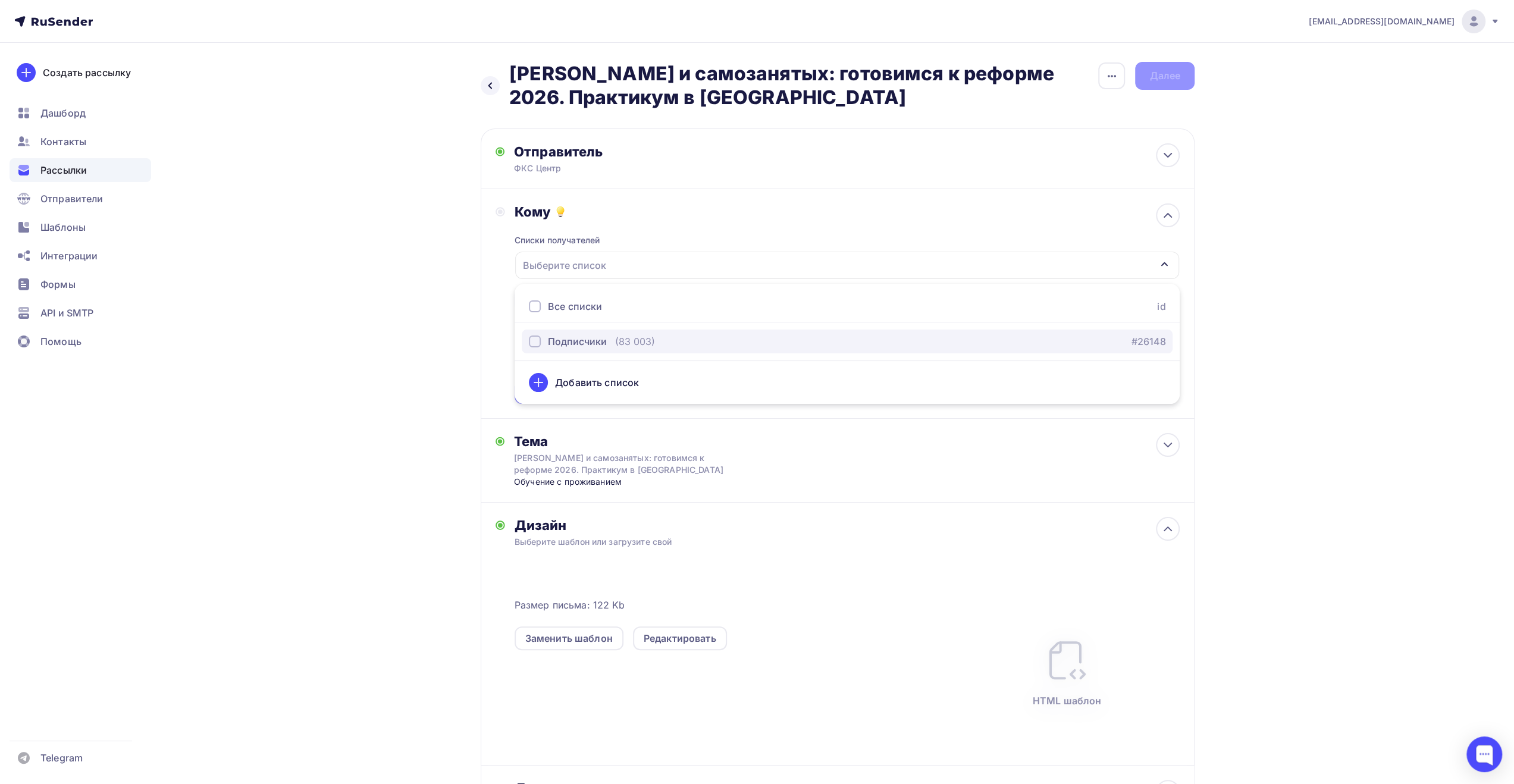
drag, startPoint x: 714, startPoint y: 337, endPoint x: 705, endPoint y: 340, distance: 9.5
click at [714, 337] on div "Подписчики (83 003) #26148" at bounding box center [847, 341] width 636 height 15
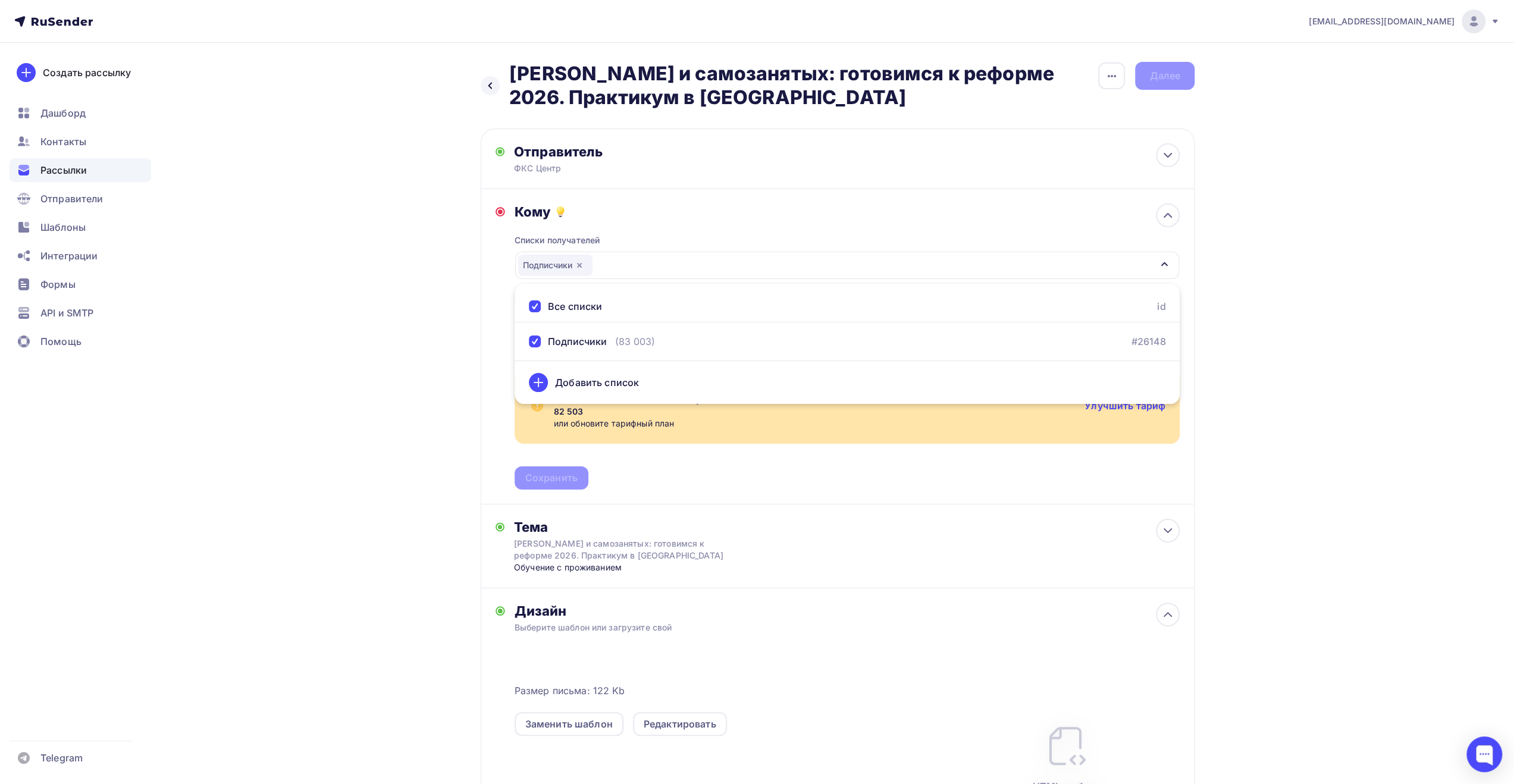
click at [412, 306] on div "Назад Отмена УСН и самозанятых: готовимся к реформе 2026. Практикум в [GEOGRAPH…" at bounding box center [756, 515] width 975 height 945
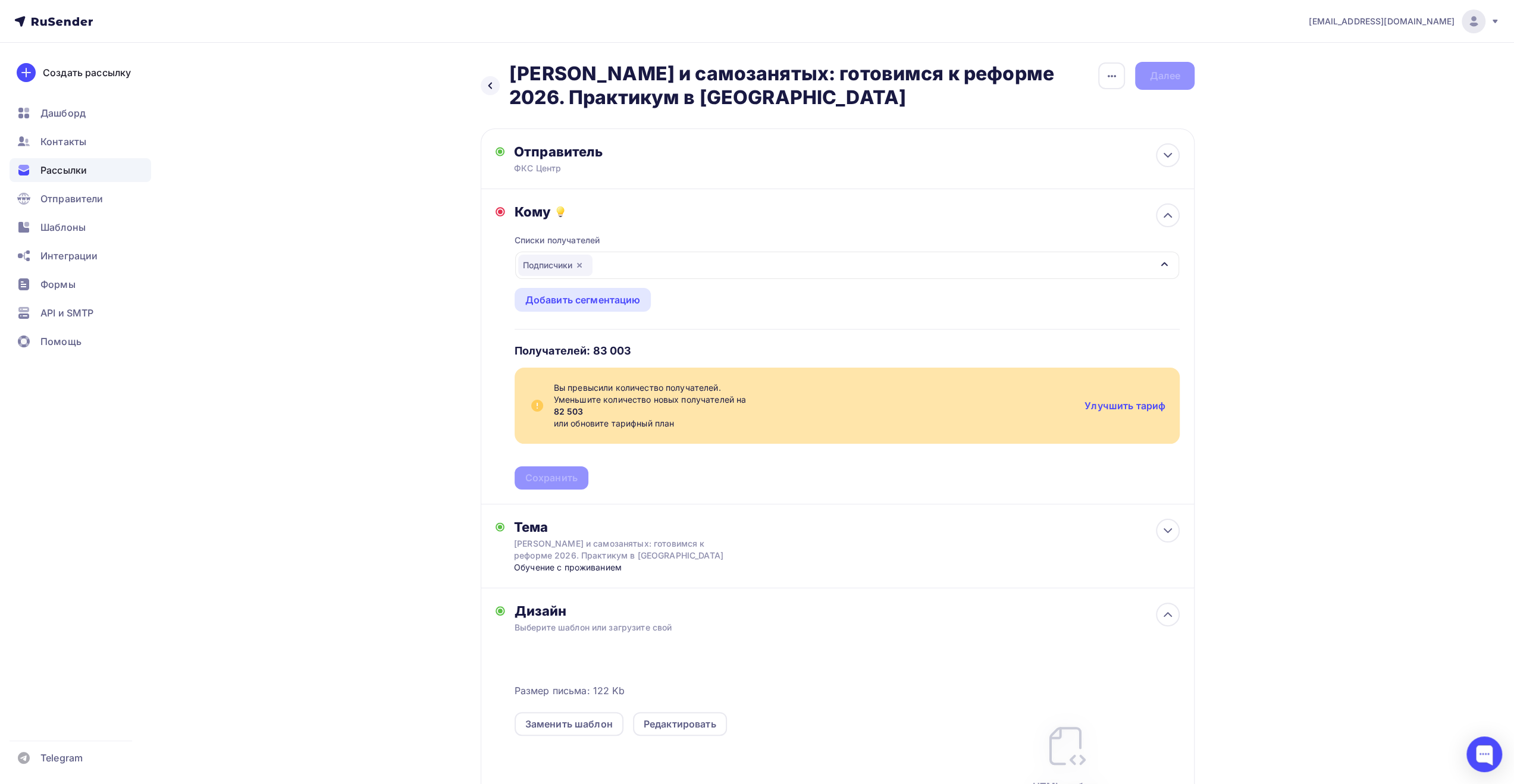
click at [580, 263] on icon "button" at bounding box center [579, 265] width 9 height 9
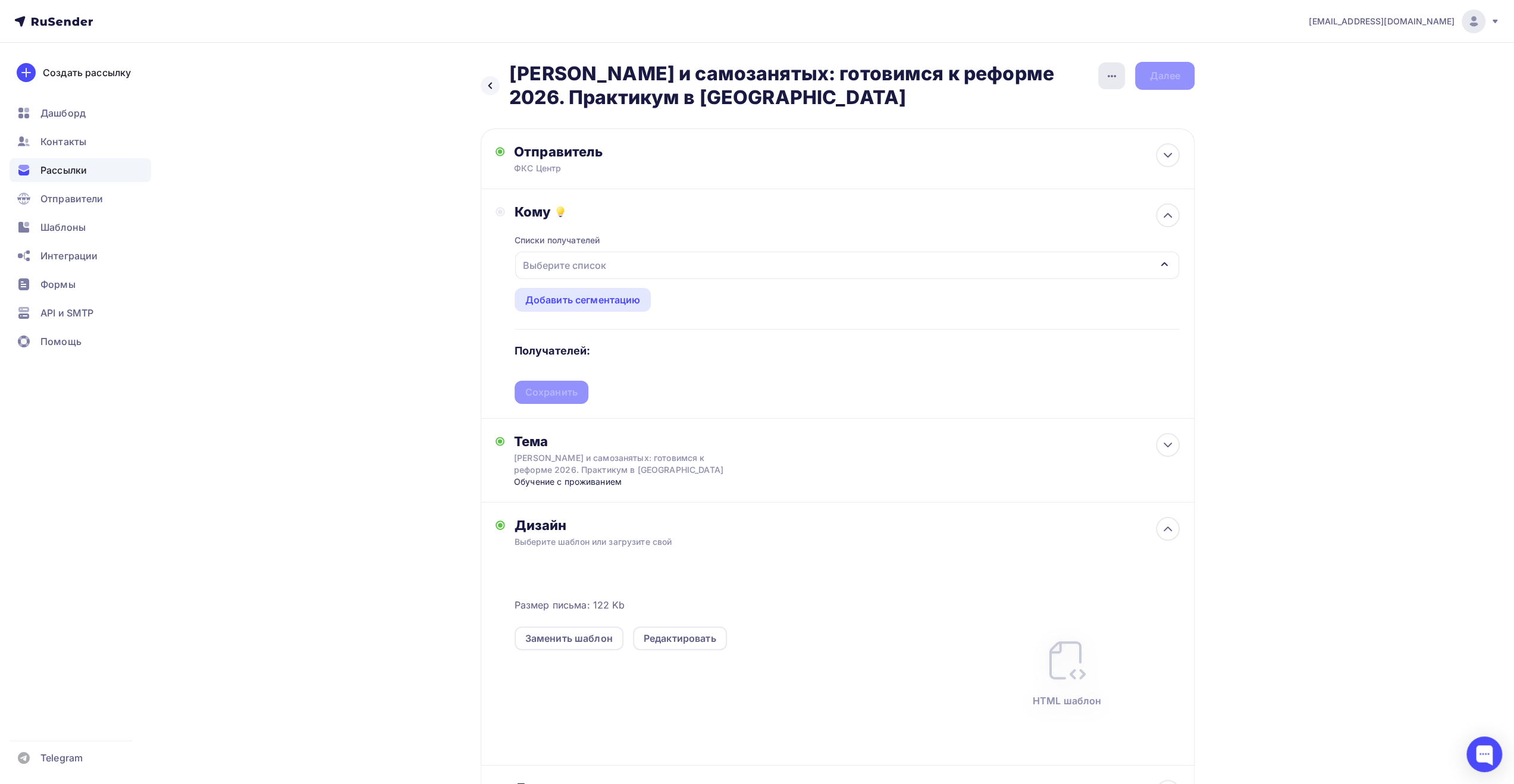
click at [1109, 79] on icon "button" at bounding box center [1112, 75] width 15 height 15
click at [1313, 175] on div "[EMAIL_ADDRESS][DOMAIN_NAME] Аккаунт Тарифы Выйти Создать рассылку [GEOGRAPHIC_…" at bounding box center [757, 451] width 1514 height 902
drag, startPoint x: 1102, startPoint y: 72, endPoint x: 1102, endPoint y: 78, distance: 6.0
click at [1102, 73] on div "button" at bounding box center [1111, 75] width 27 height 27
click at [1066, 112] on div "Закончить позже" at bounding box center [1048, 113] width 147 height 15
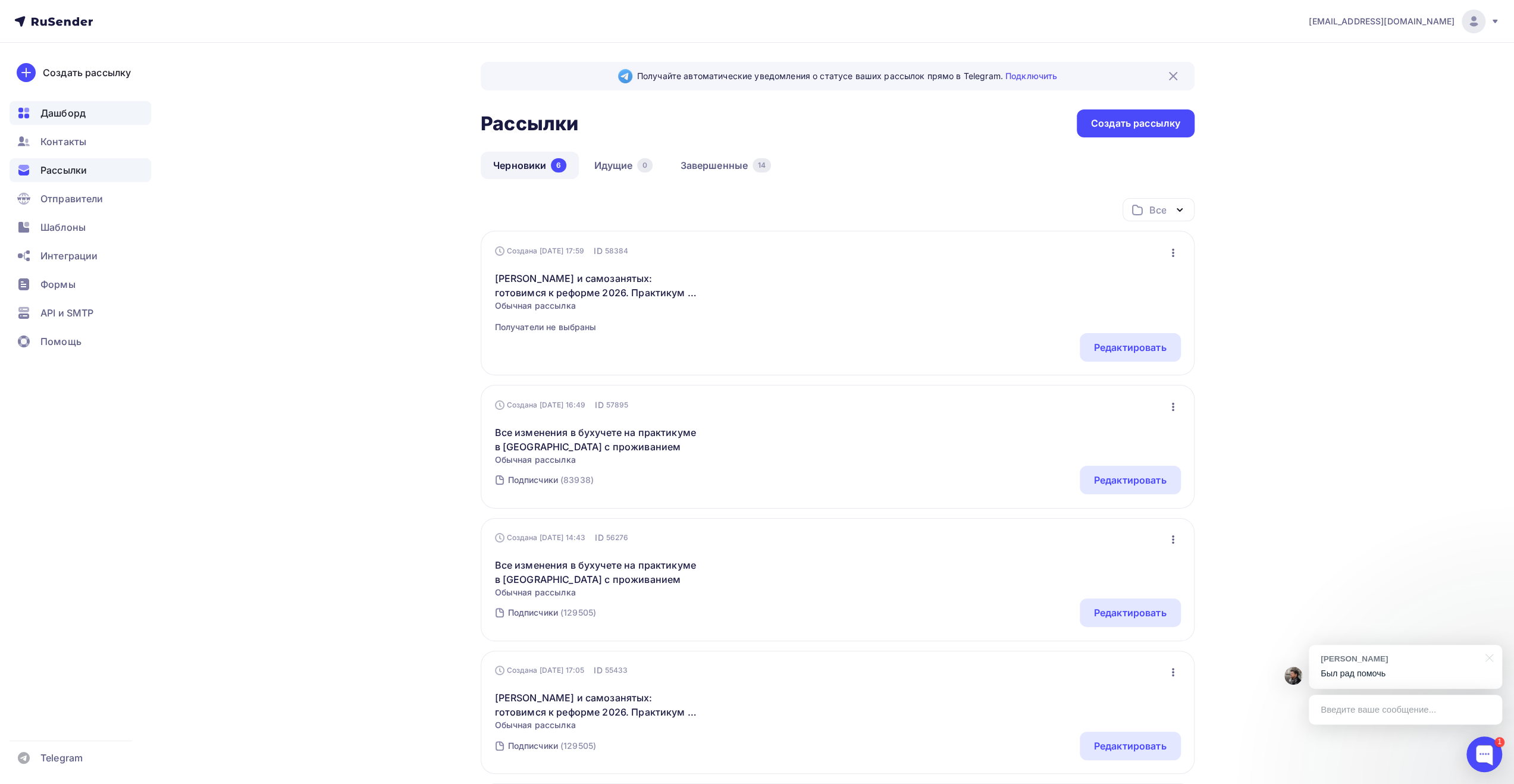
click at [85, 114] on span "Дашборд" at bounding box center [63, 113] width 45 height 15
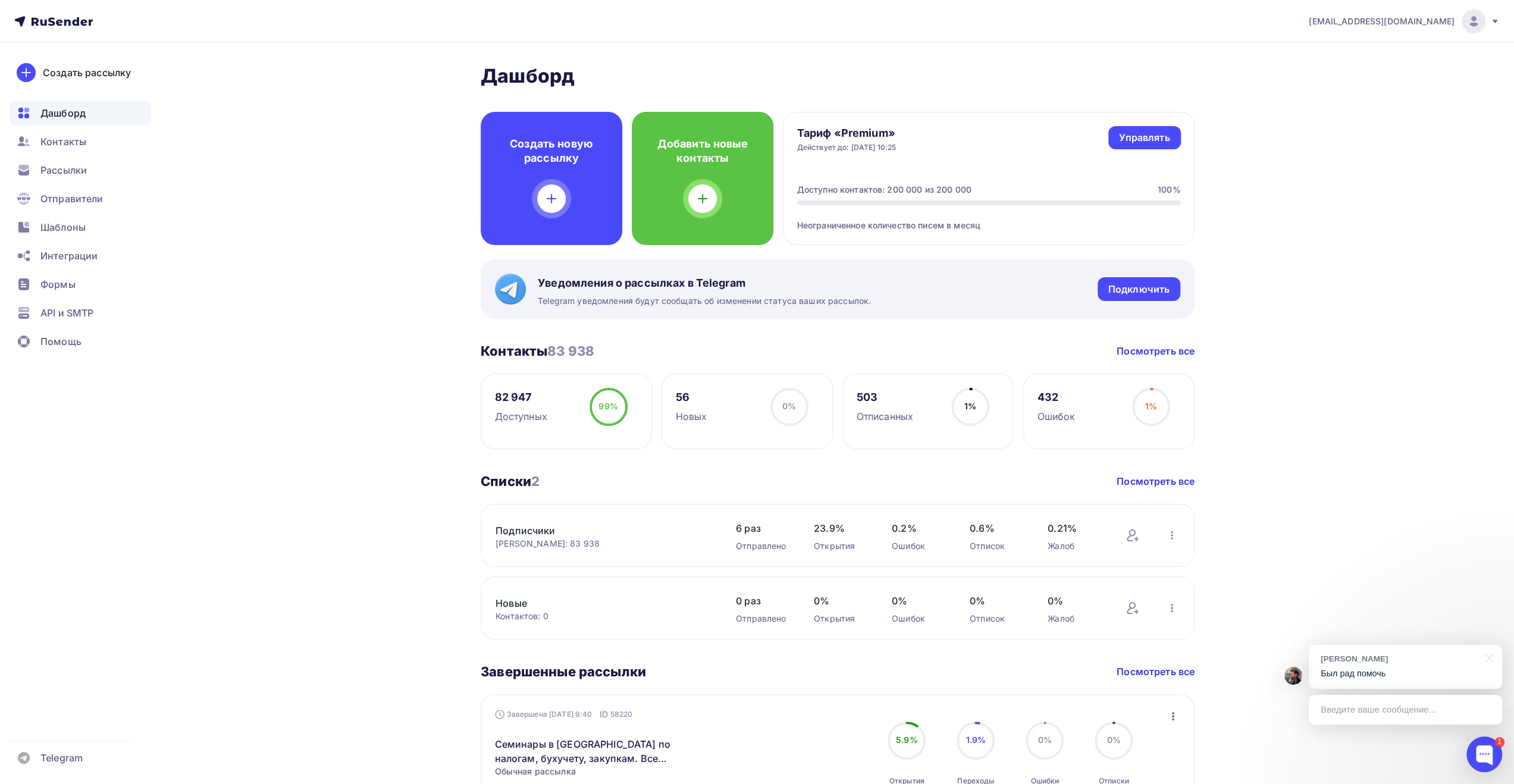
drag, startPoint x: 1487, startPoint y: 661, endPoint x: 1474, endPoint y: 620, distance: 43.0
click at [1487, 661] on div at bounding box center [1487, 656] width 30 height 24
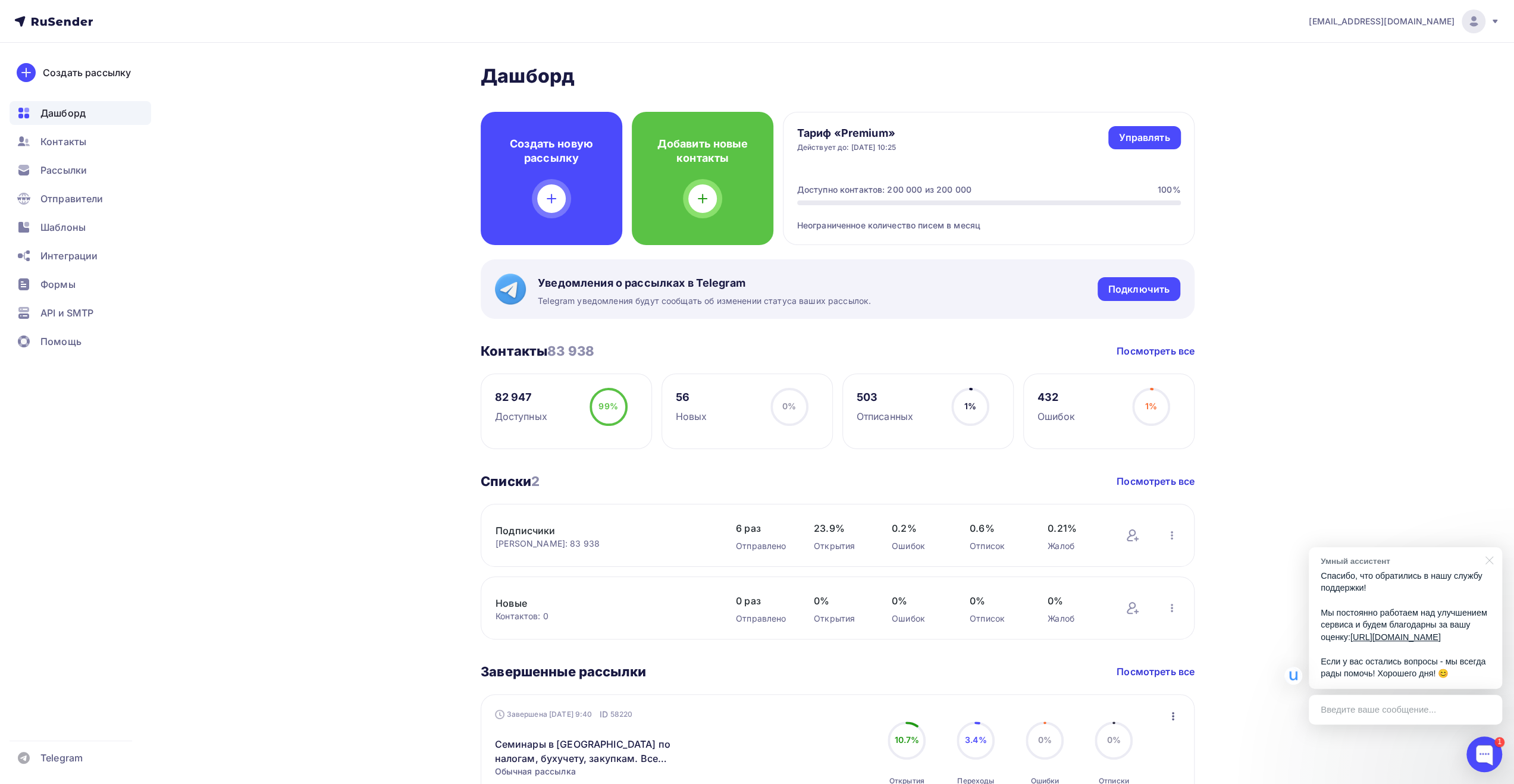
click at [1493, 551] on div at bounding box center [1487, 559] width 30 height 24
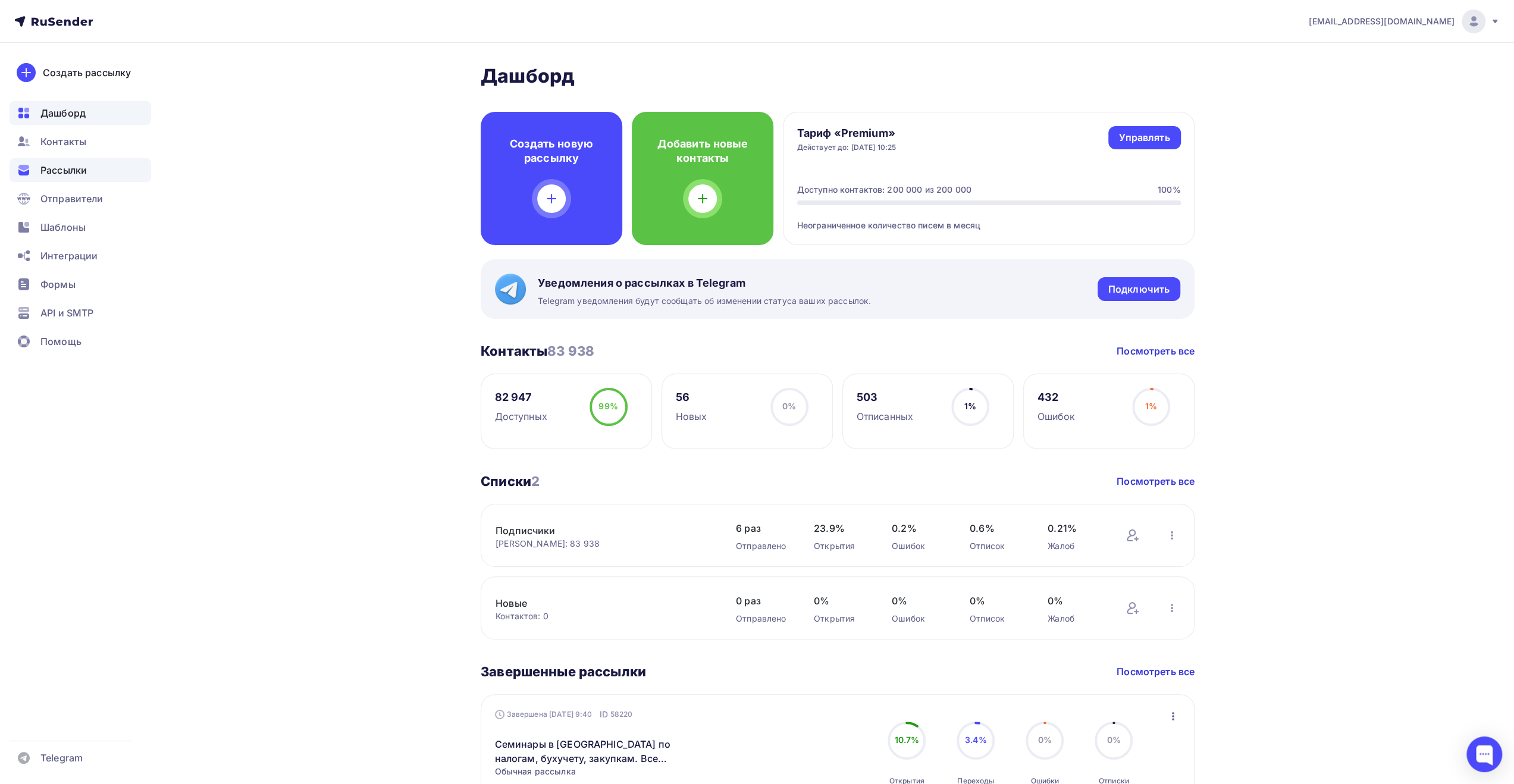
click at [69, 174] on span "Рассылки" at bounding box center [63, 170] width 46 height 15
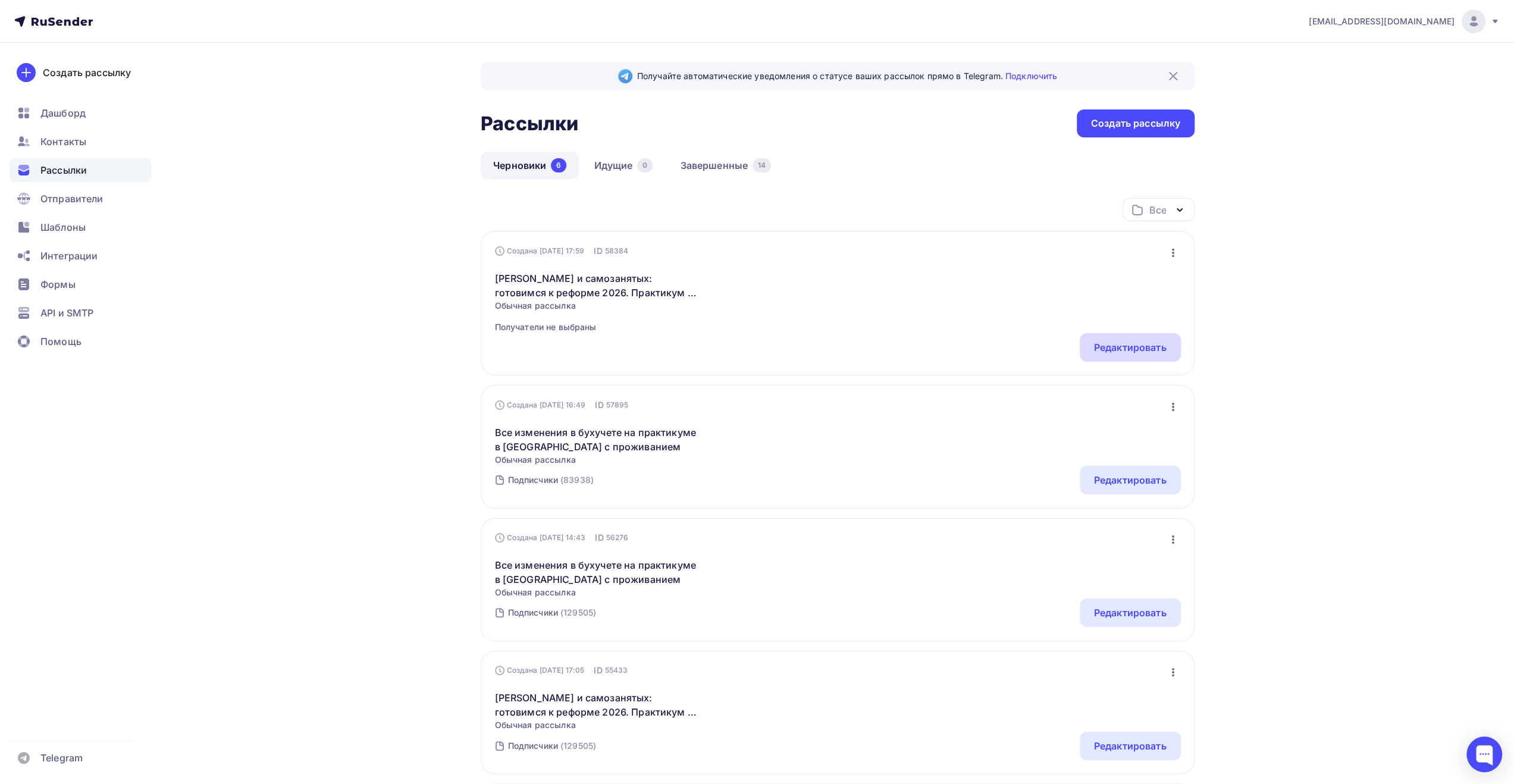
click at [1108, 353] on div "Редактировать" at bounding box center [1130, 347] width 73 height 15
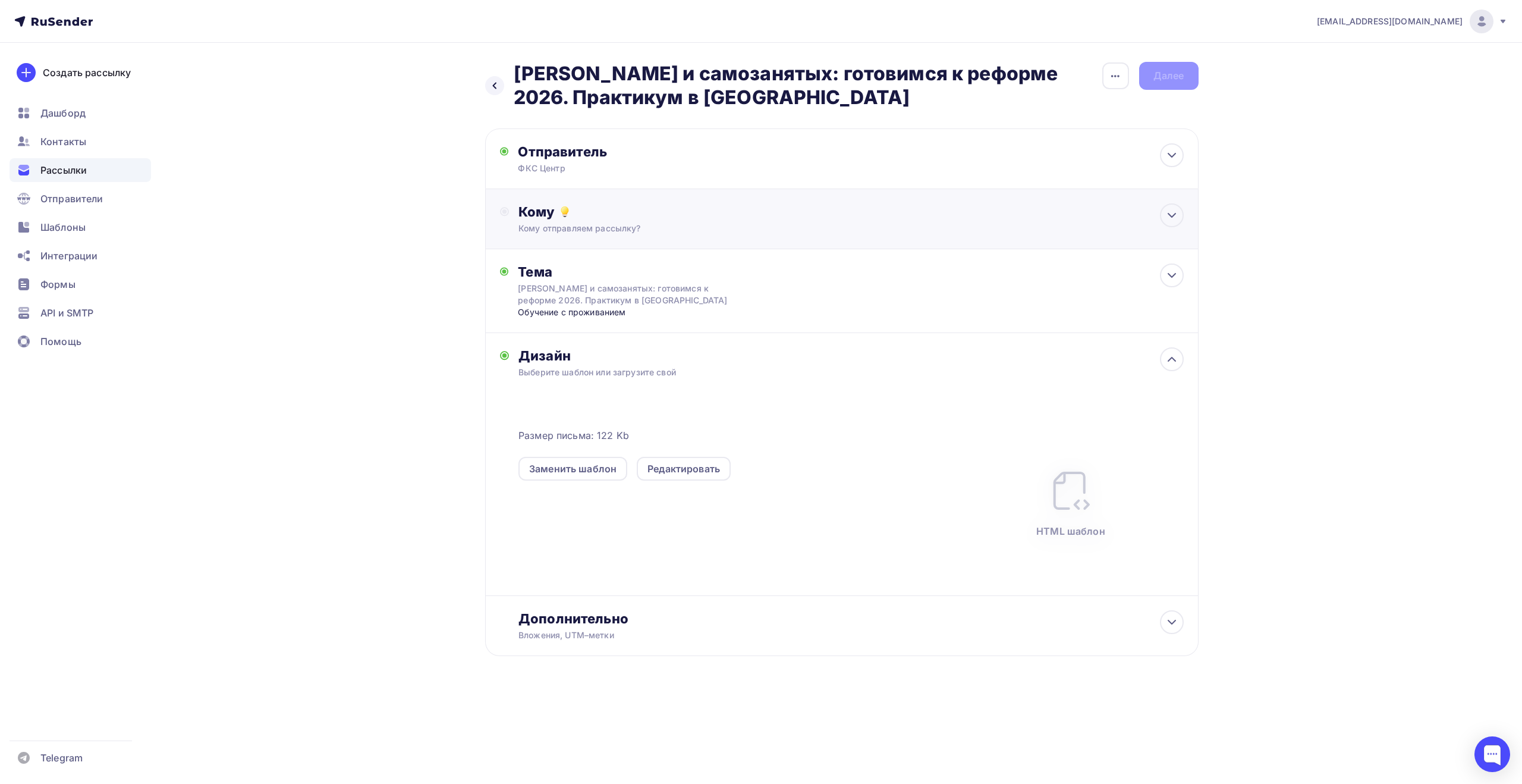
click at [869, 232] on div "Кому отправляем рассылку?" at bounding box center [818, 229] width 599 height 12
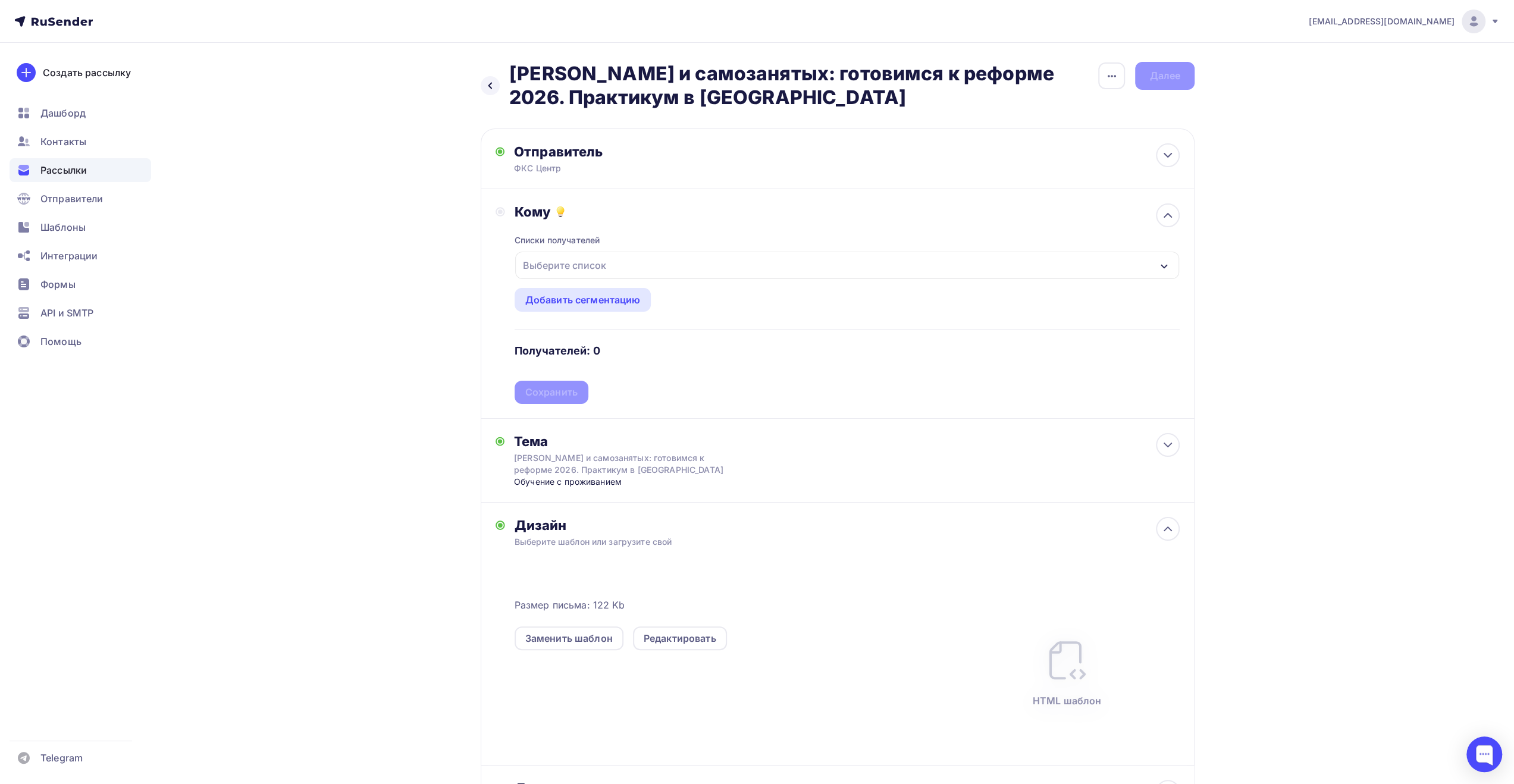
click at [794, 269] on div "Выберите список" at bounding box center [847, 266] width 664 height 27
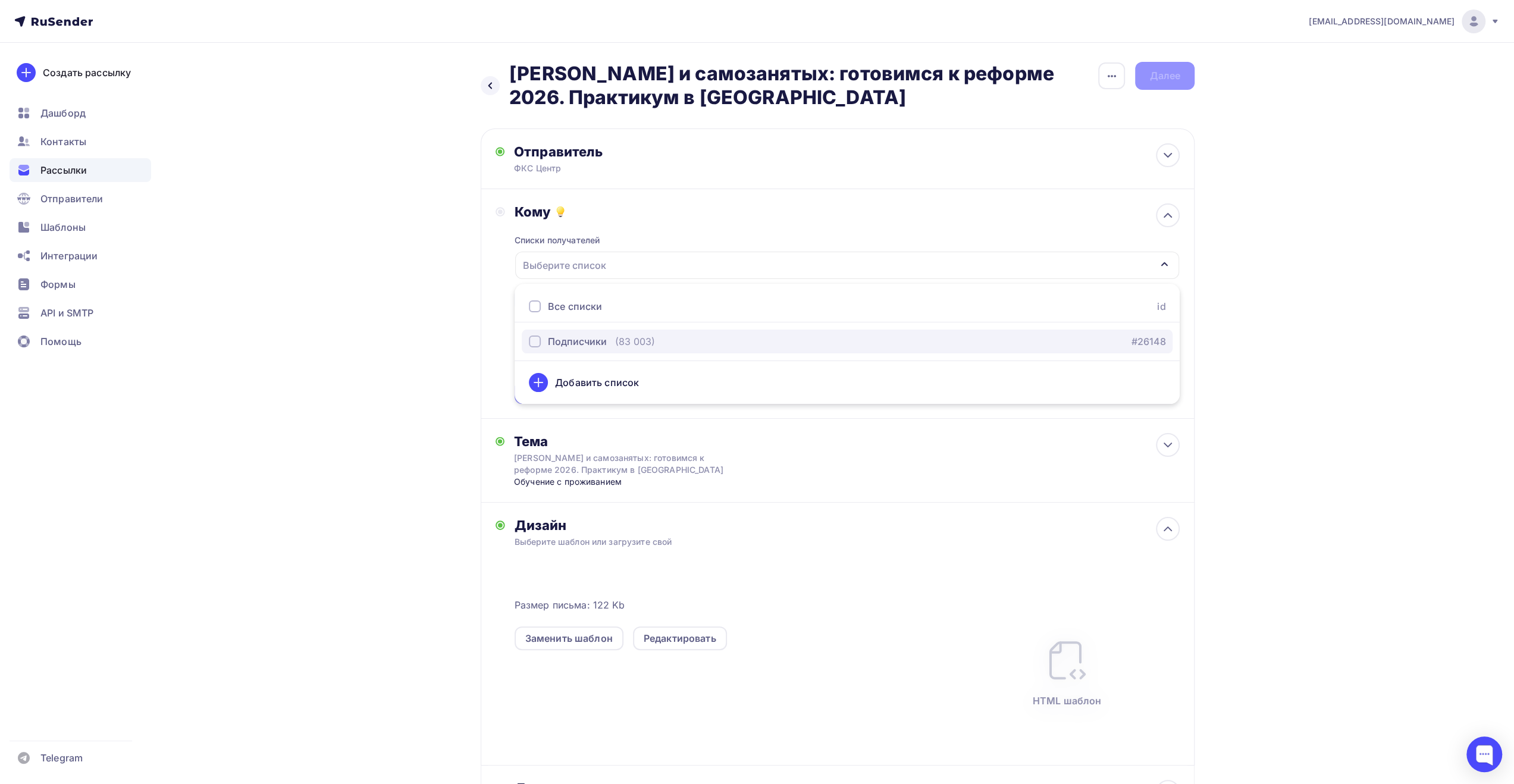
click at [706, 337] on div "Подписчики (83 003) #26148" at bounding box center [847, 341] width 636 height 15
click at [426, 296] on div "Назад Отмена УСН и самозанятых: готовимся к реформе 2026. Практикум в [GEOGRAPH…" at bounding box center [756, 472] width 975 height 859
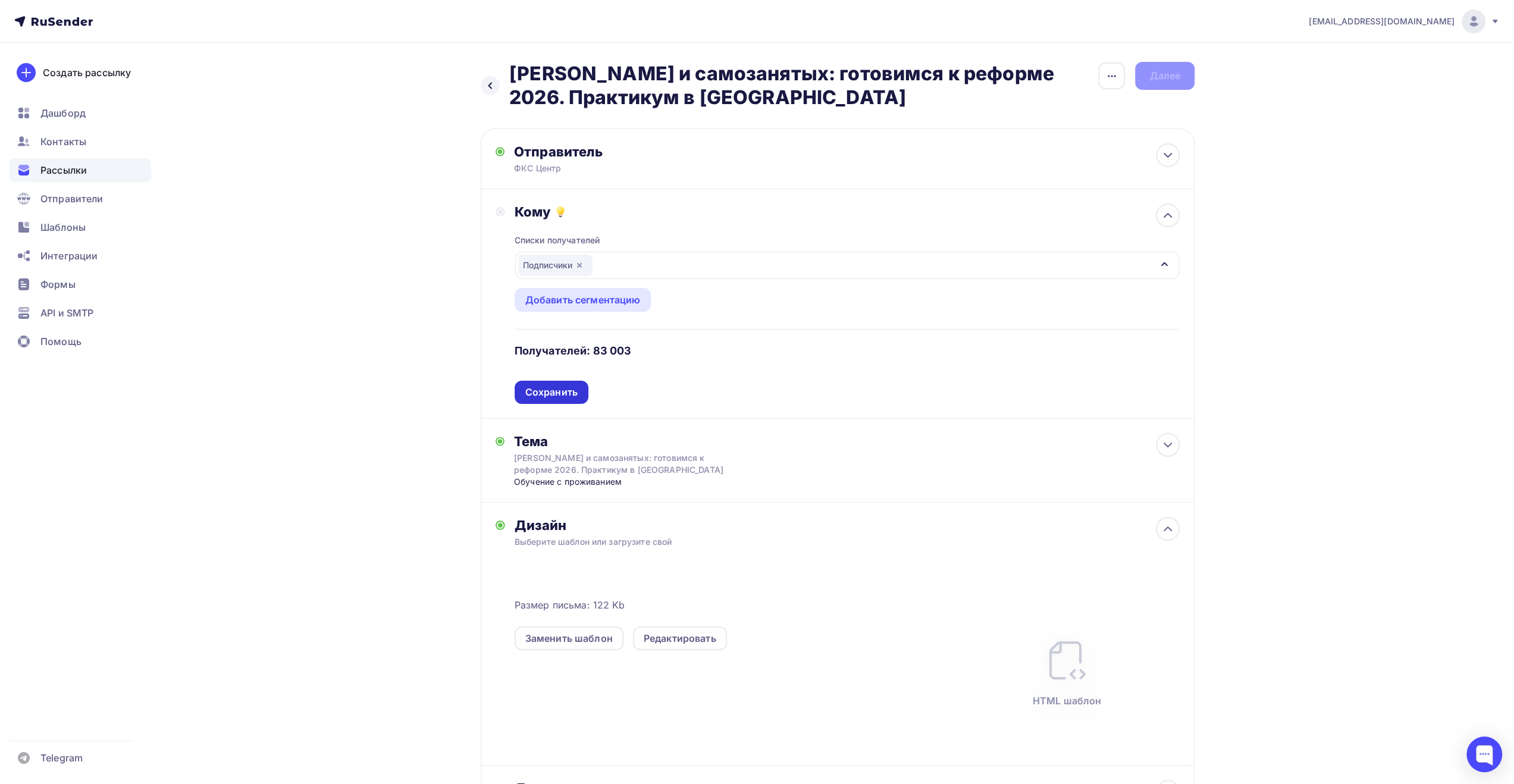
click at [568, 398] on div "Сохранить" at bounding box center [551, 392] width 52 height 14
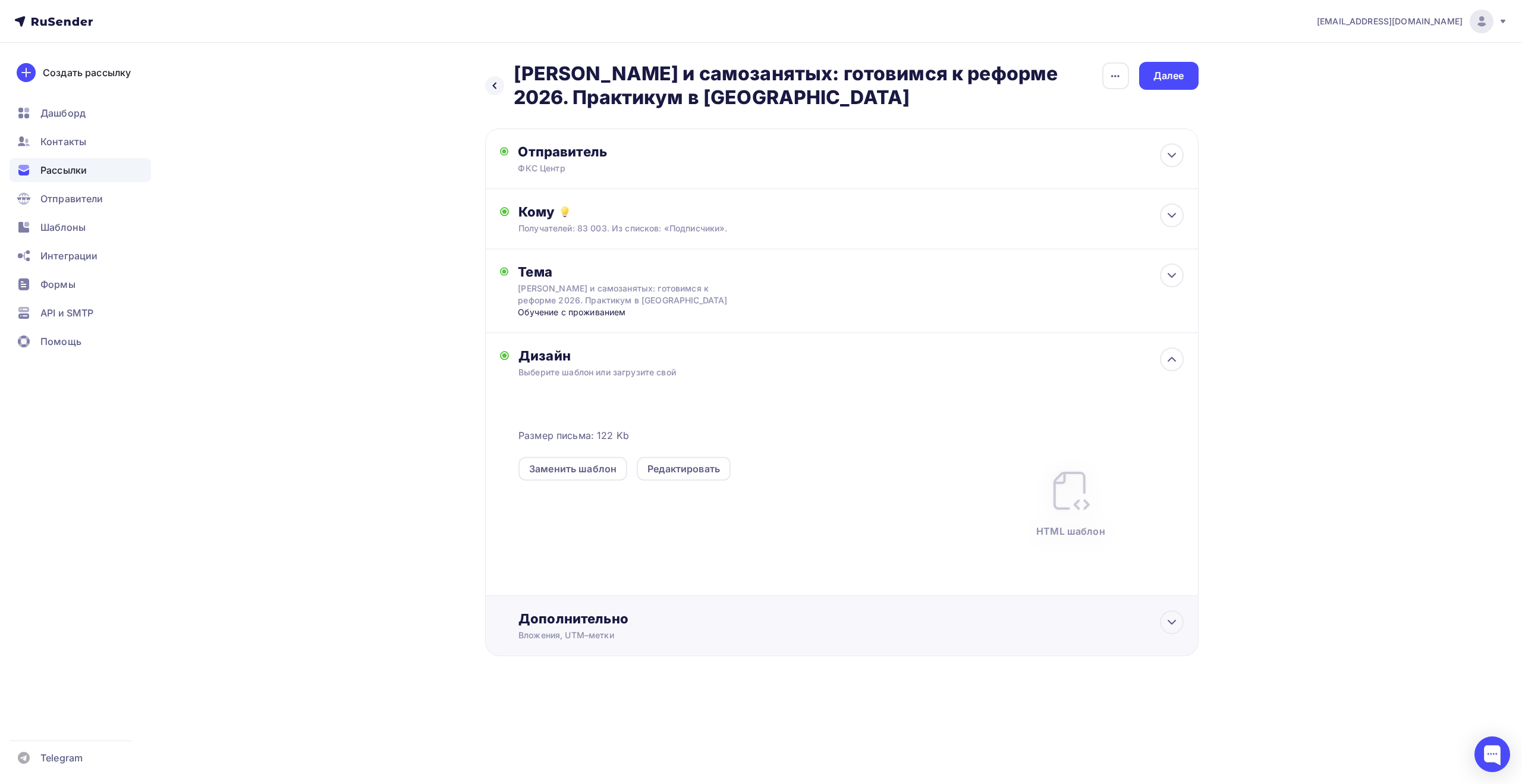
click at [588, 632] on div "Вложения, UTM–метки" at bounding box center [818, 635] width 599 height 12
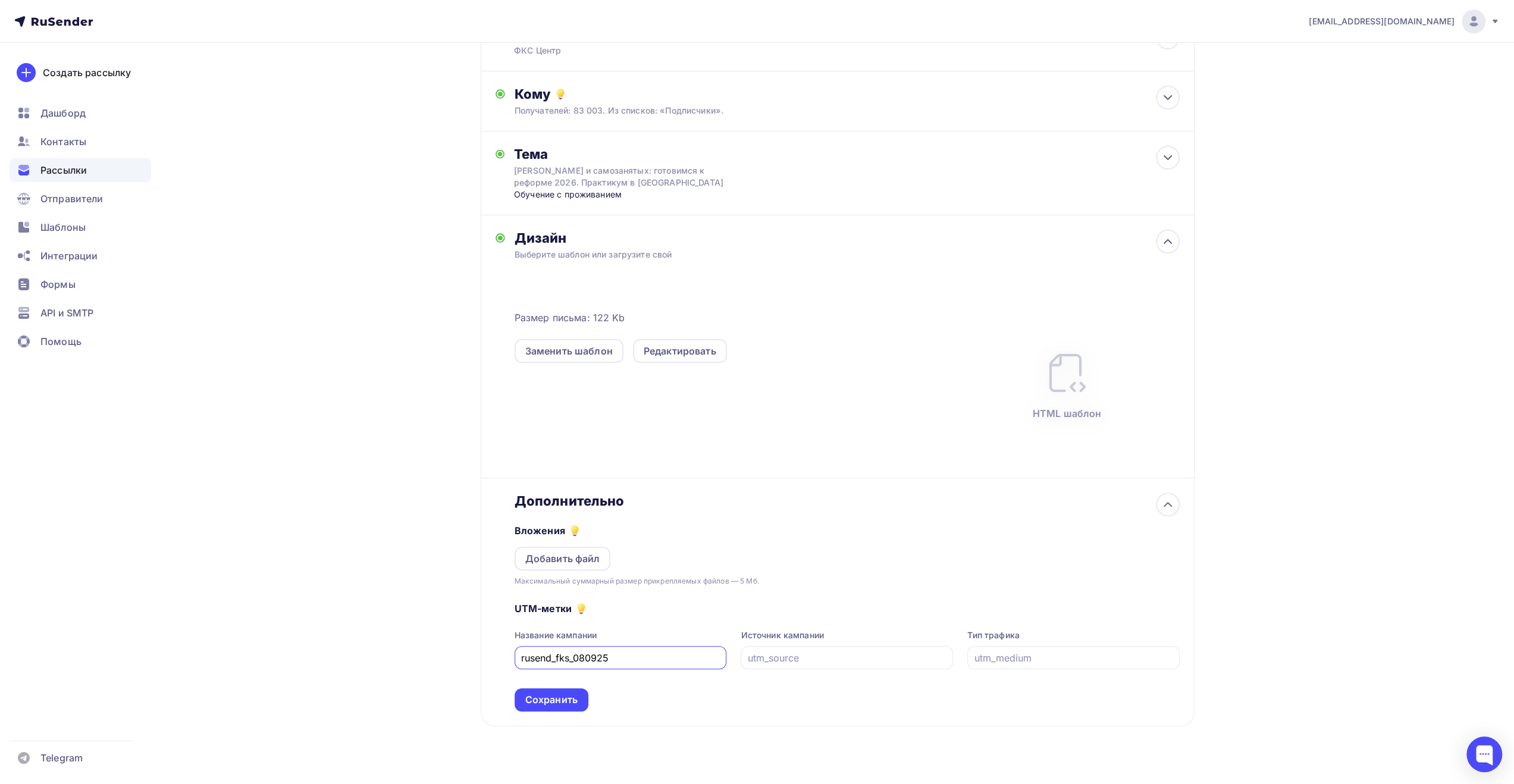
scroll to position [138, 0]
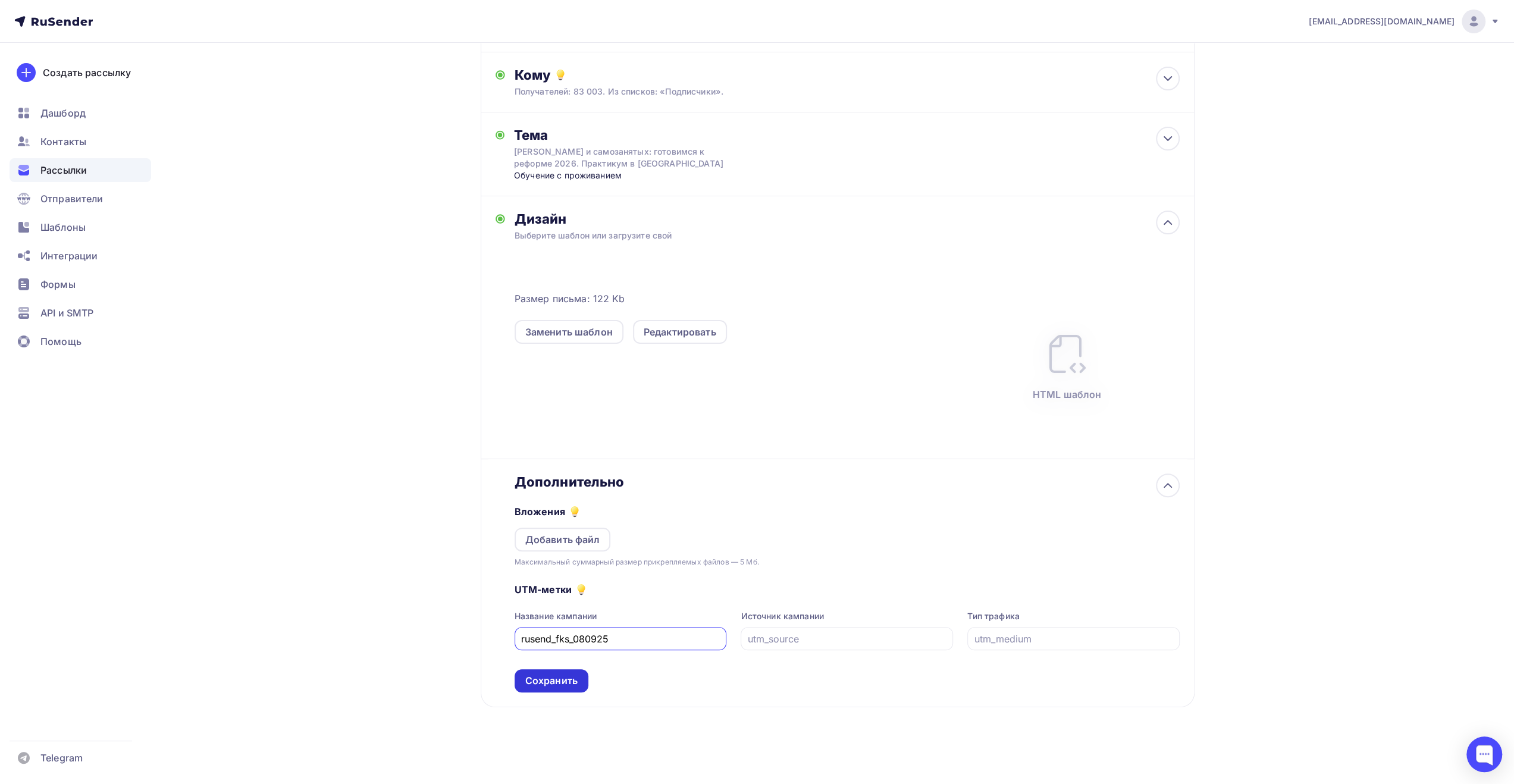
click at [532, 677] on div "Сохранить" at bounding box center [551, 680] width 52 height 14
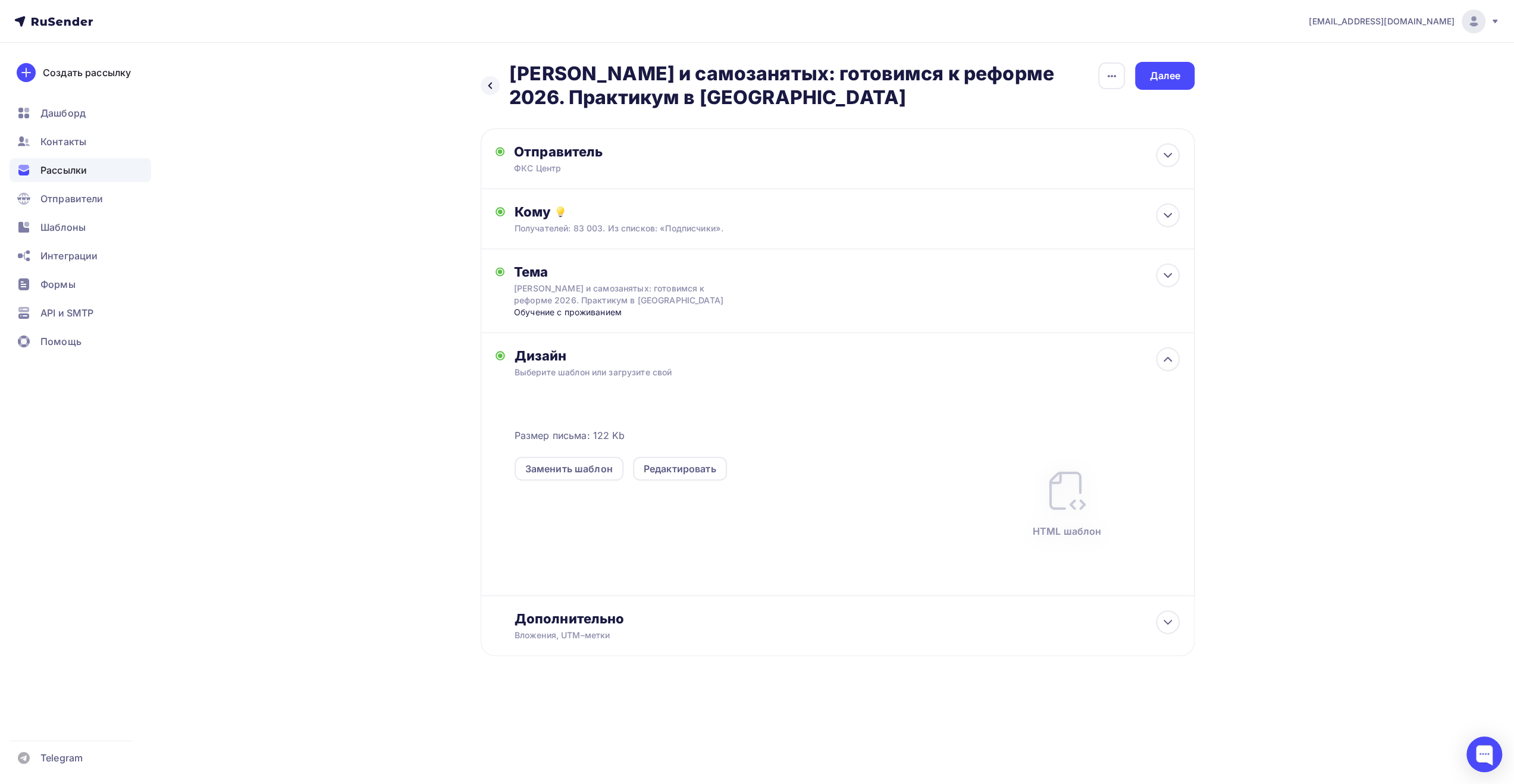
scroll to position [0, 0]
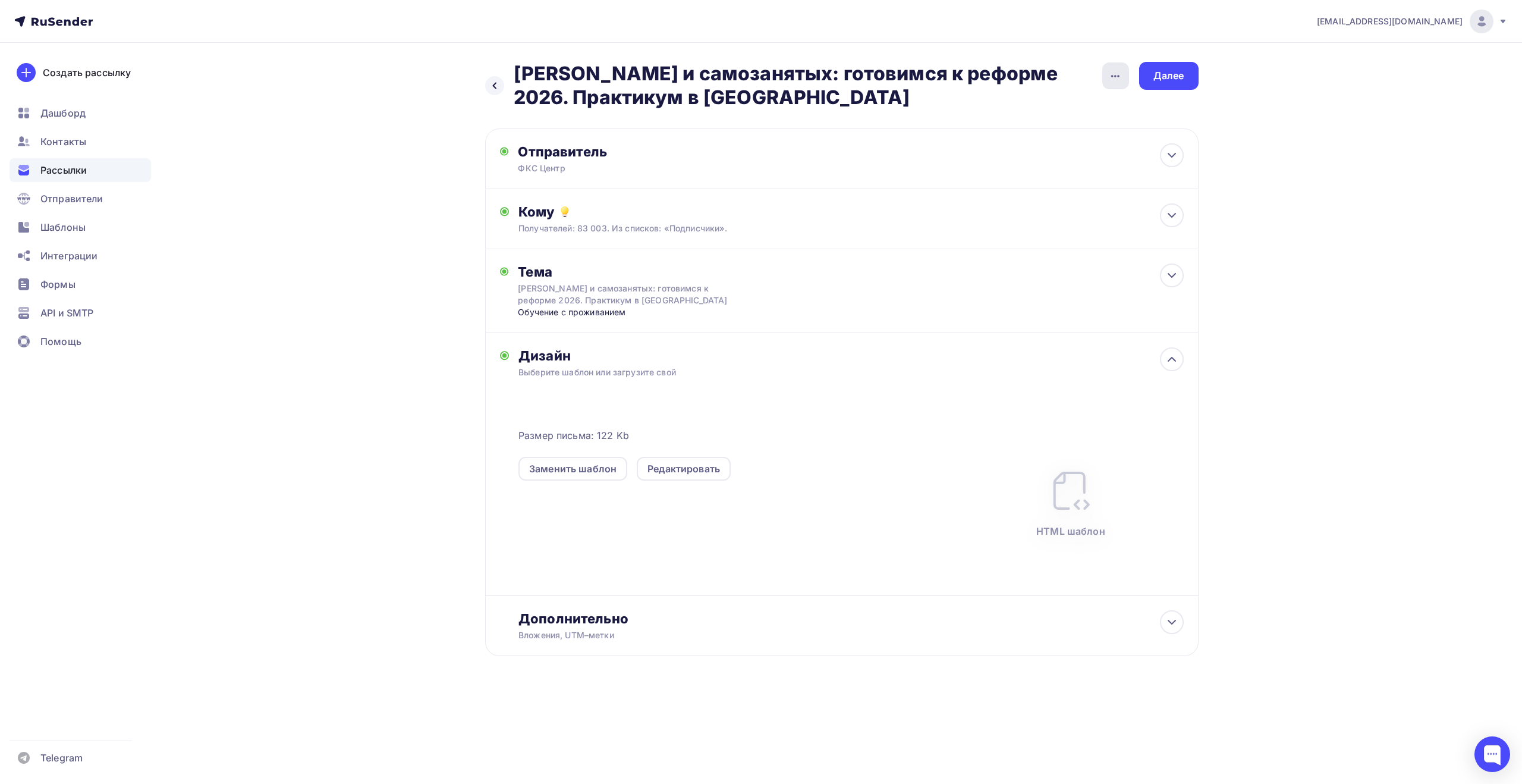
click at [1109, 81] on icon "button" at bounding box center [1115, 75] width 15 height 15
click at [1275, 146] on div "[EMAIL_ADDRESS][DOMAIN_NAME] Аккаунт Тарифы Выйти Создать рассылку [GEOGRAPHIC_…" at bounding box center [761, 366] width 1522 height 733
click at [1174, 75] on div "Далее" at bounding box center [1169, 75] width 31 height 14
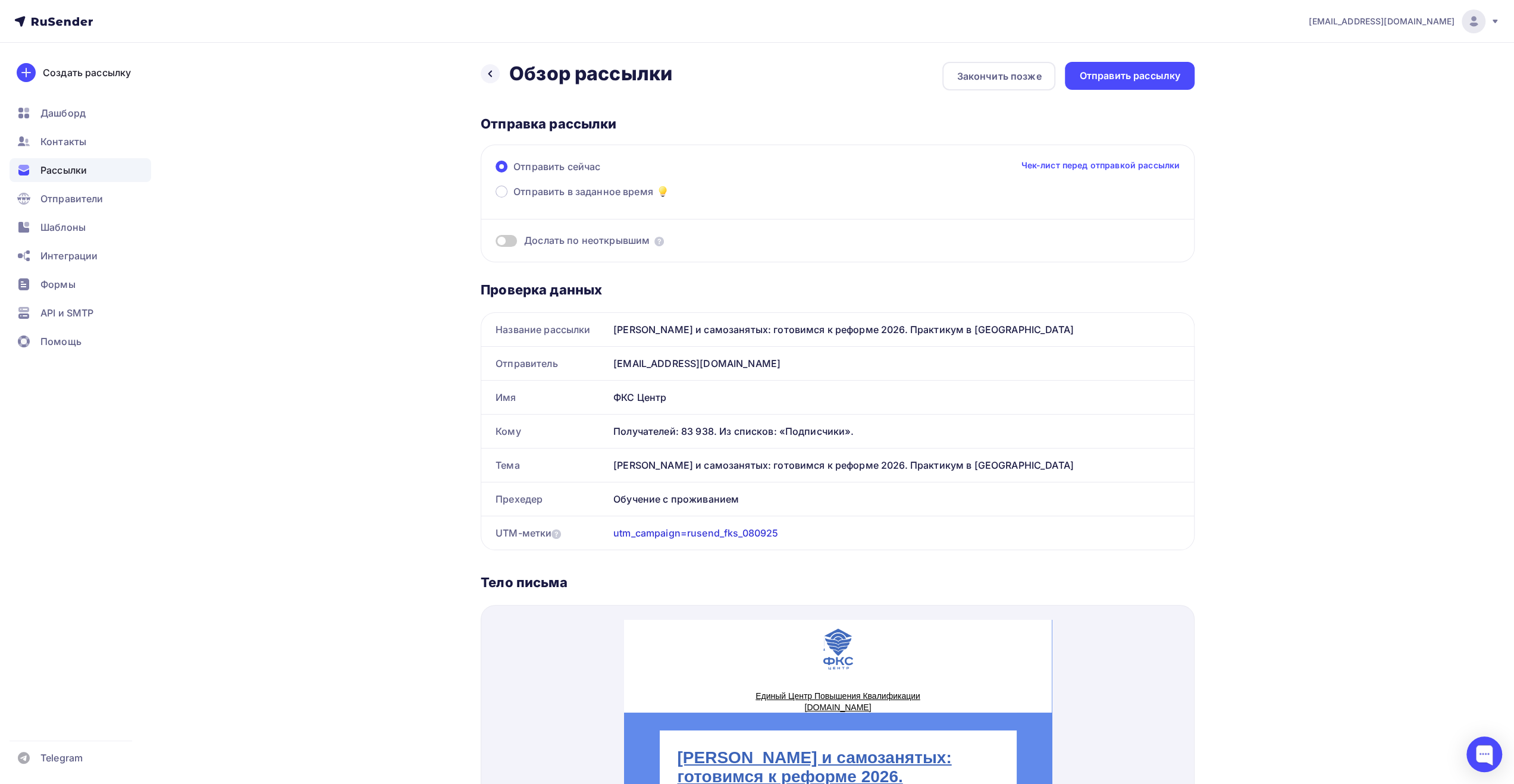
click at [1374, 485] on div "[EMAIL_ADDRESS][DOMAIN_NAME] Аккаунт Тарифы Выйти Создать рассылку [GEOGRAPHIC_…" at bounding box center [757, 675] width 1514 height 1350
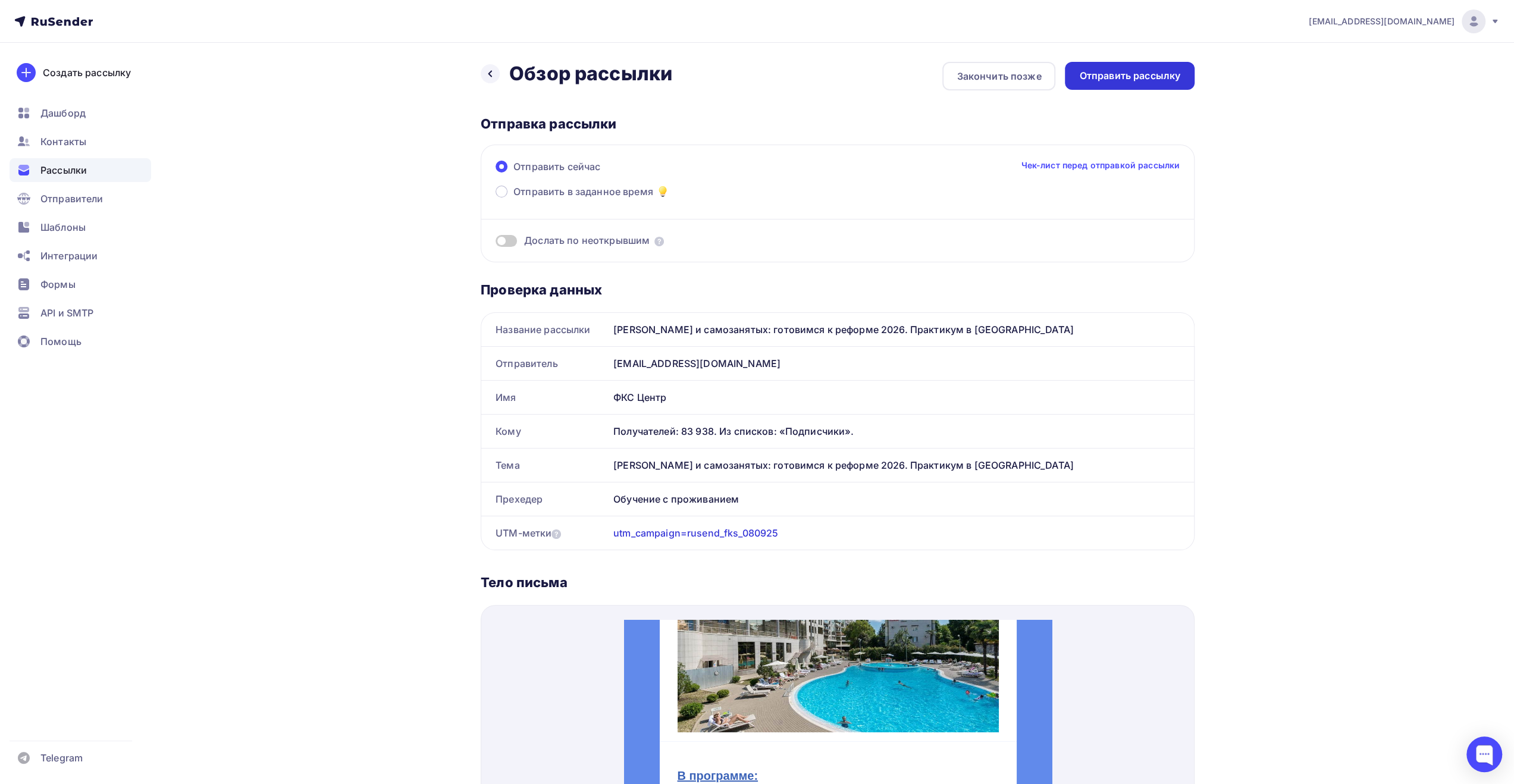
click at [1153, 71] on div "Отправить рассылку" at bounding box center [1130, 75] width 101 height 14
